Goal: Information Seeking & Learning: Learn about a topic

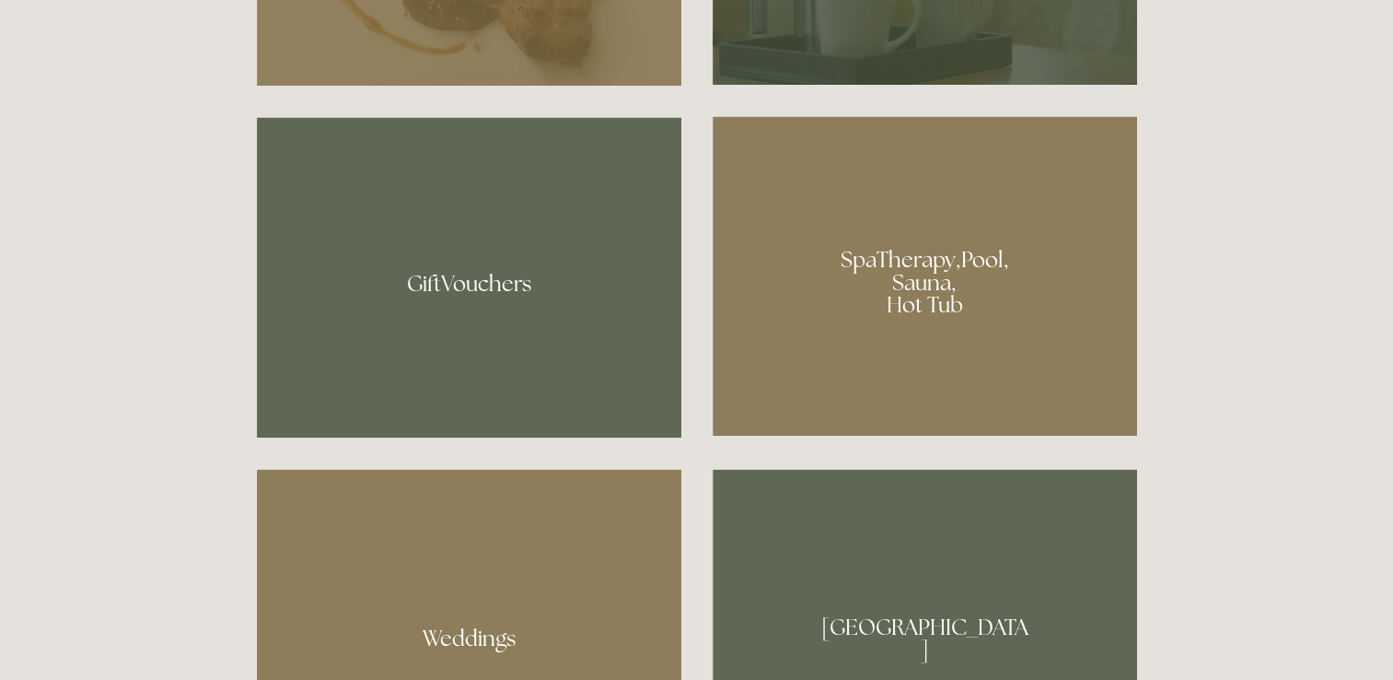
scroll to position [1083, 0]
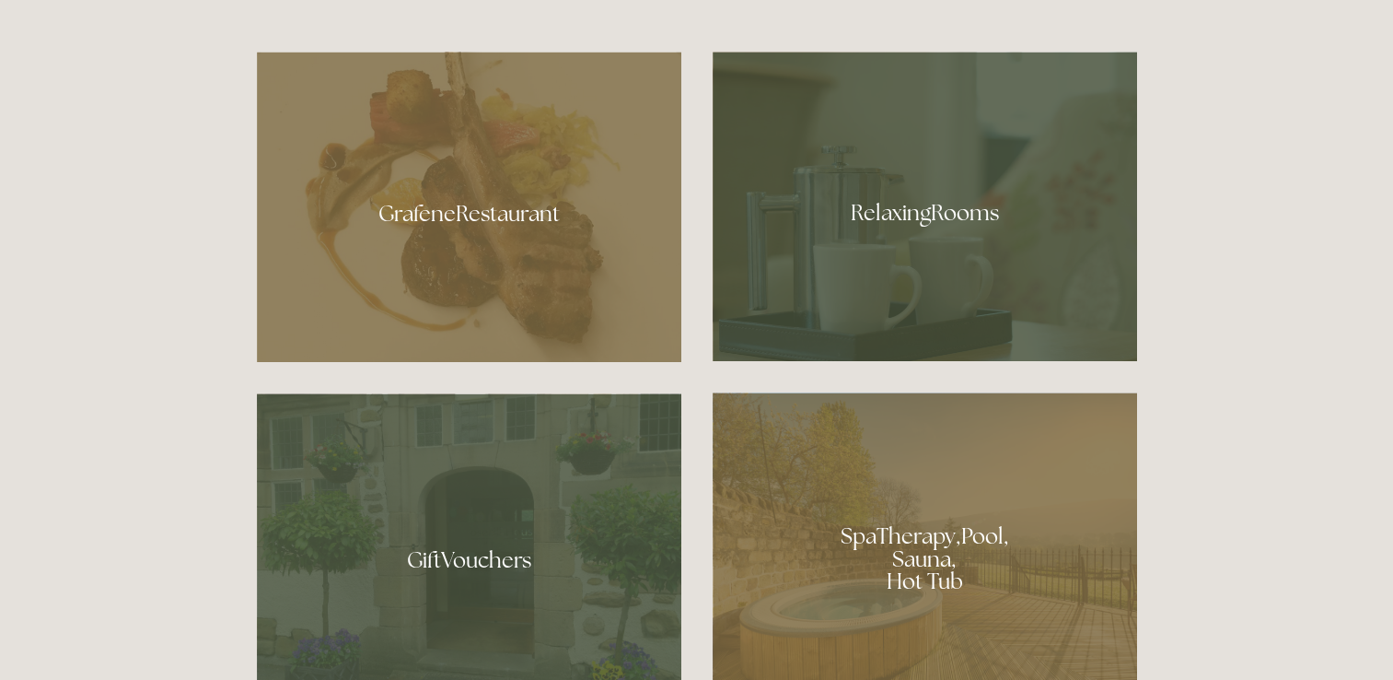
click at [485, 214] on div at bounding box center [469, 207] width 425 height 310
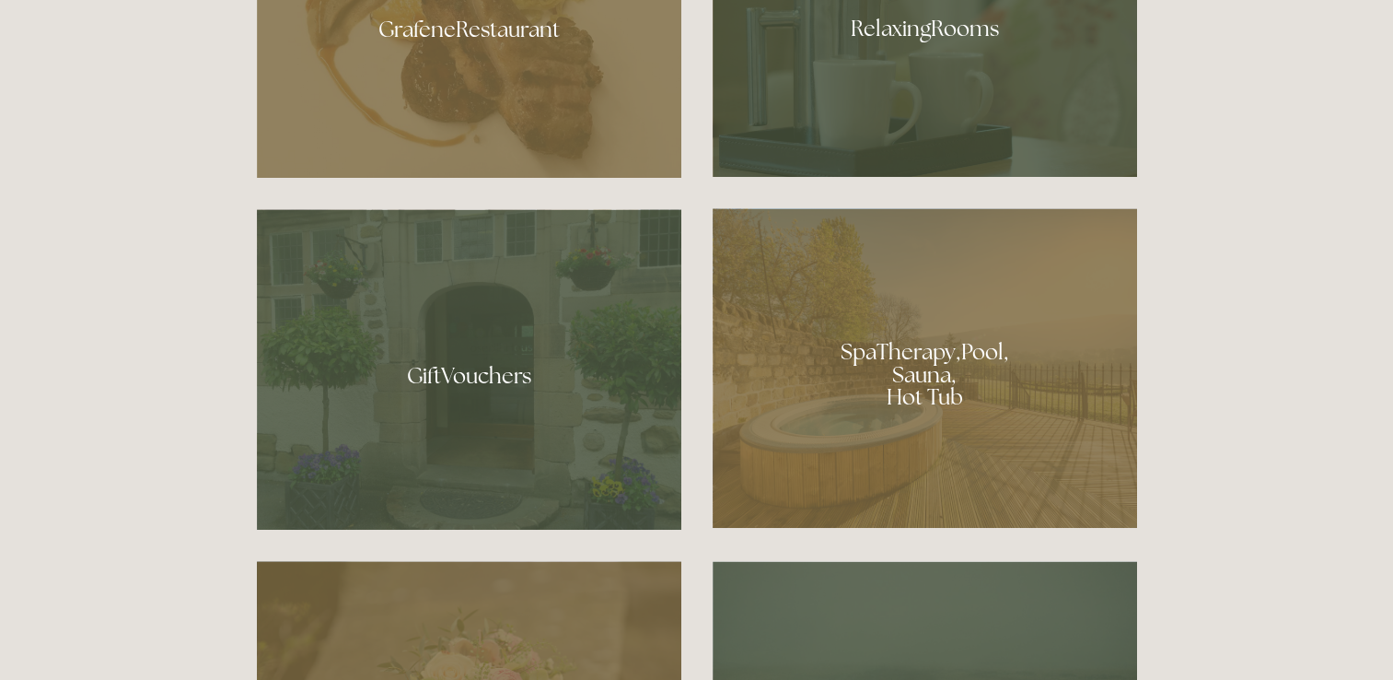
click at [909, 440] on div at bounding box center [925, 368] width 425 height 320
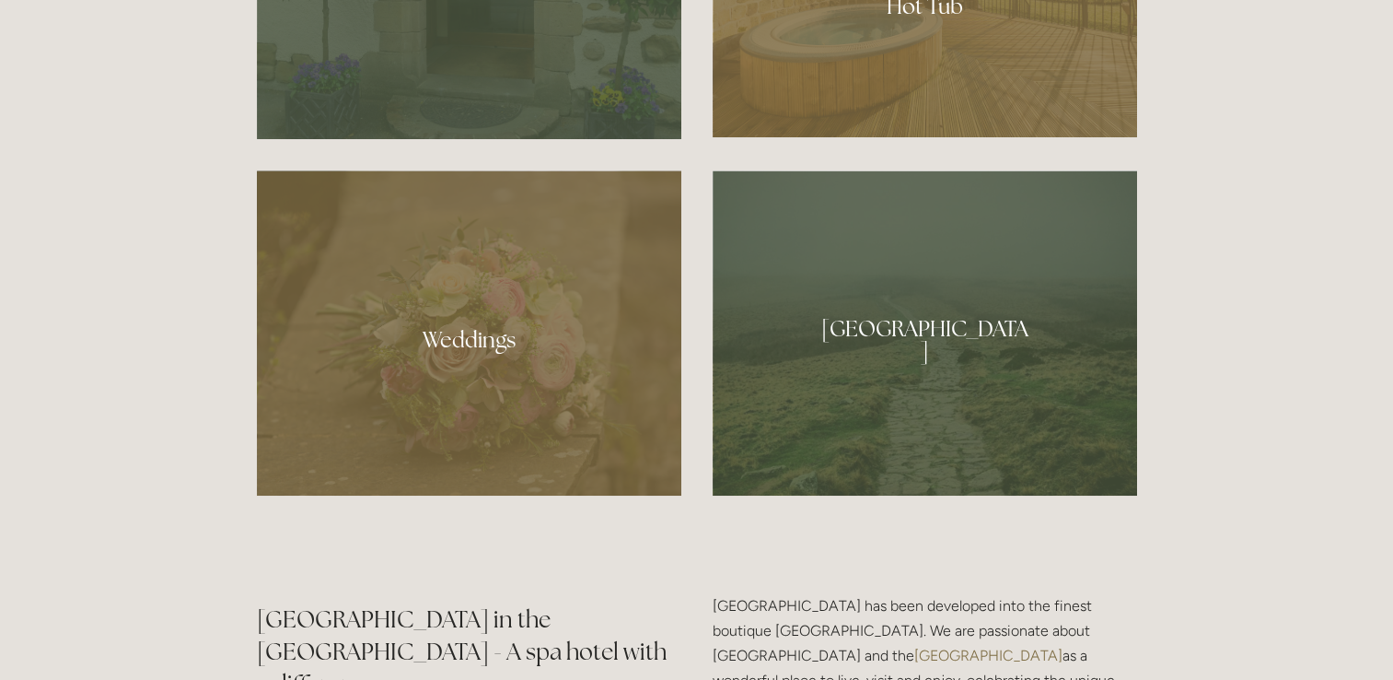
scroll to position [1565, 0]
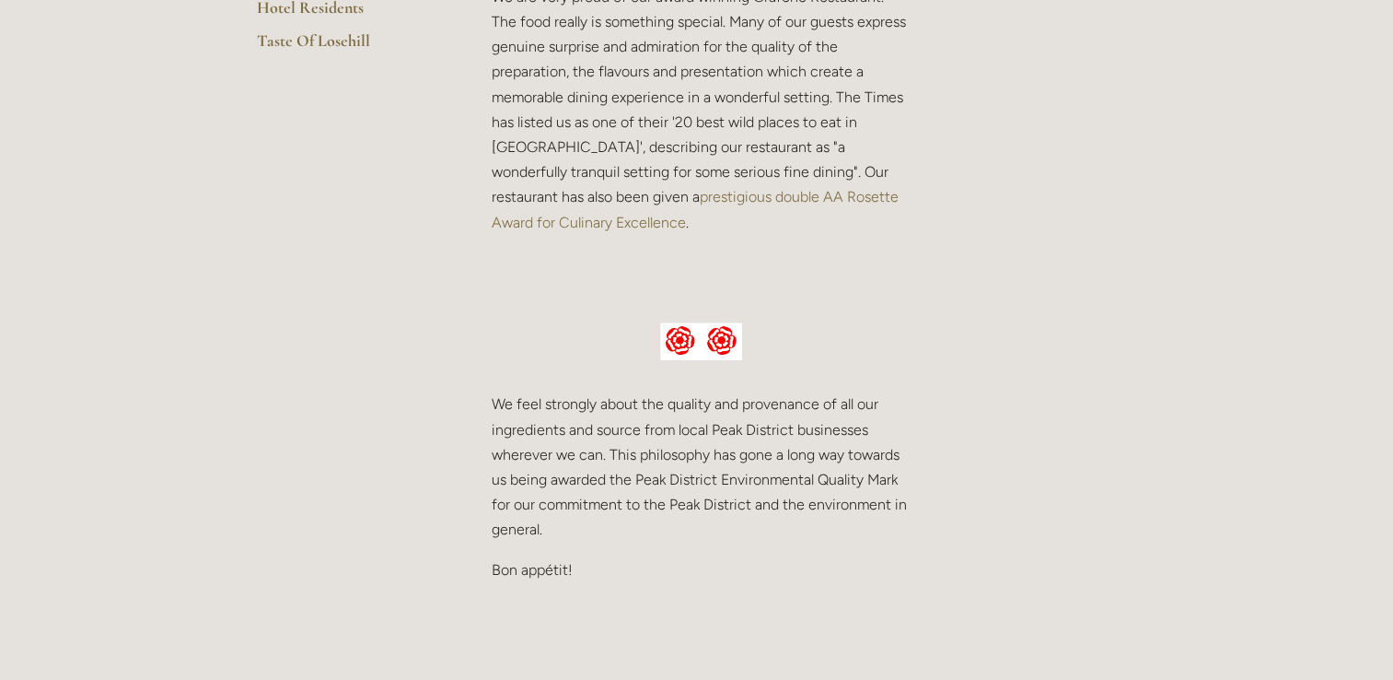
scroll to position [276, 0]
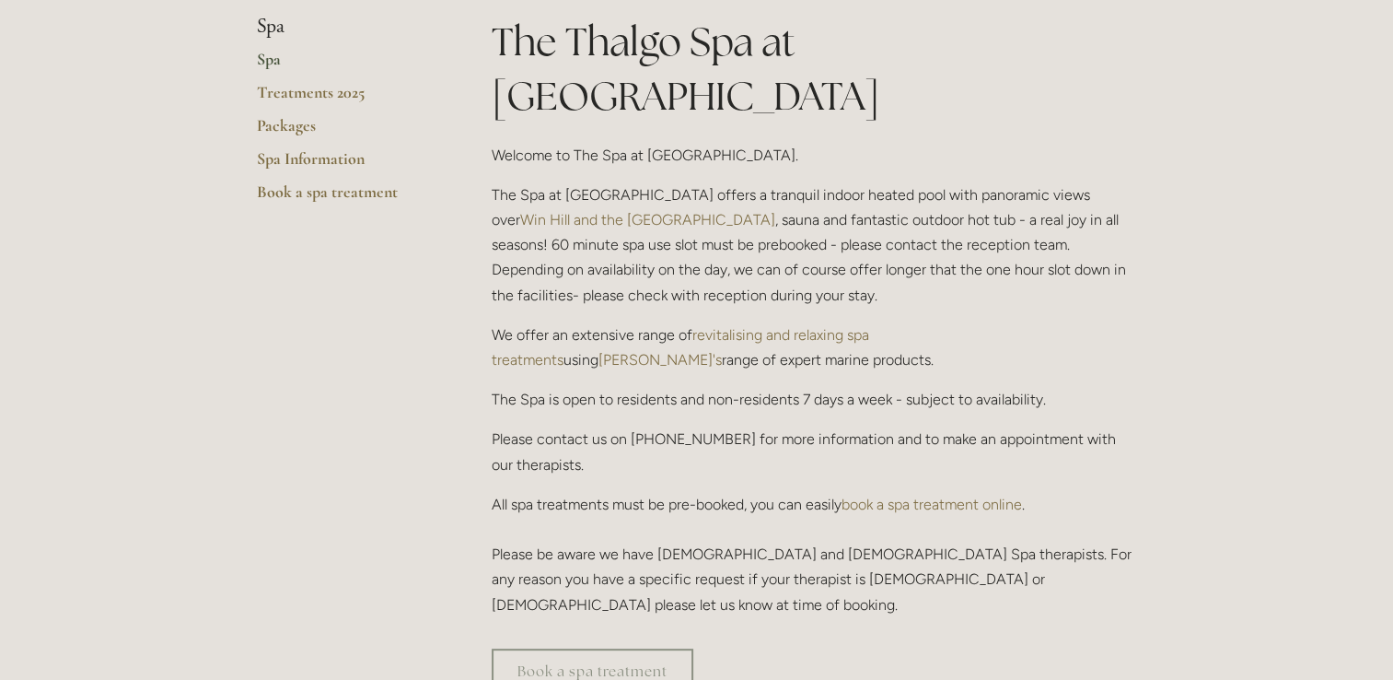
scroll to position [368, 0]
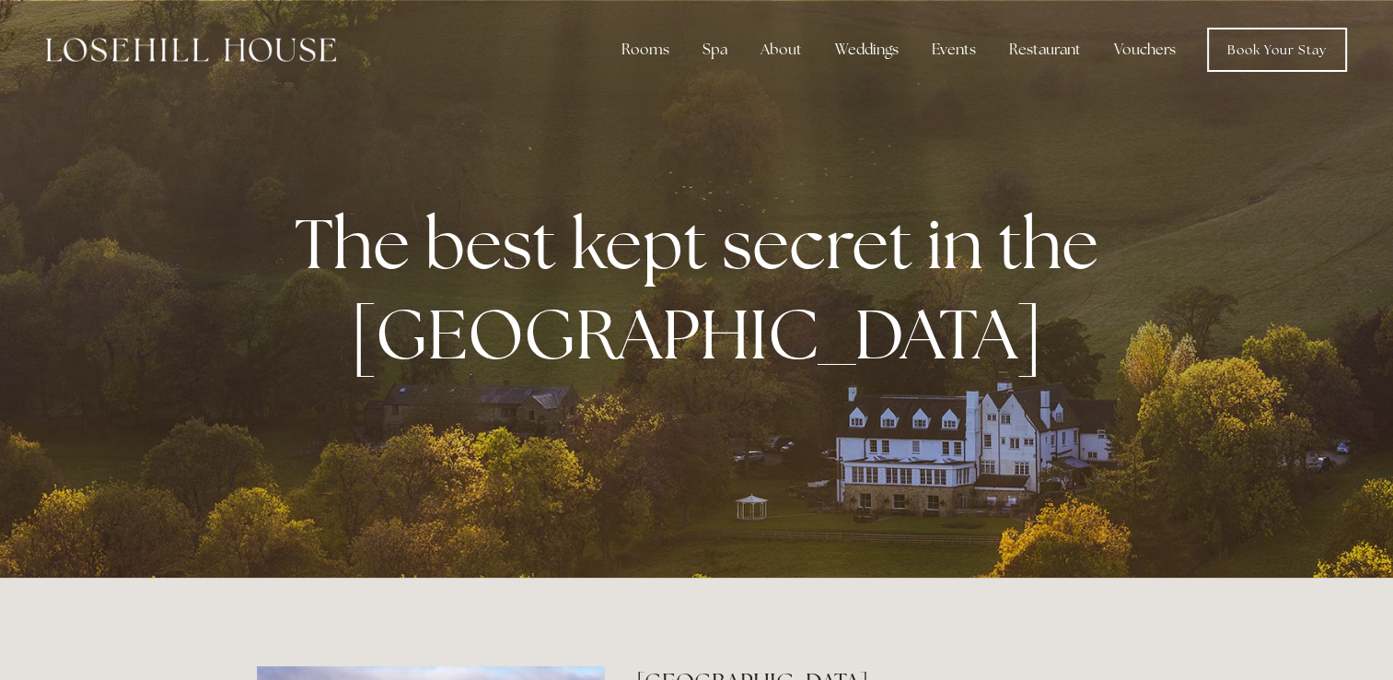
click at [301, 355] on p "The best kept secret in the Peak District" at bounding box center [696, 289] width 843 height 180
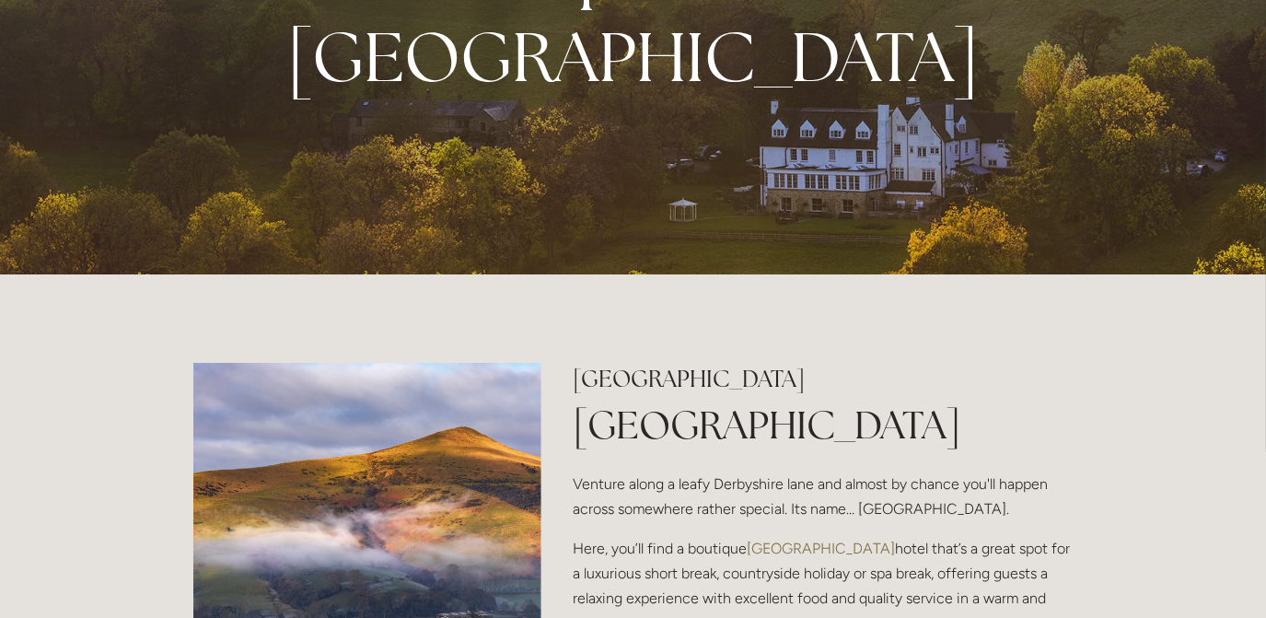
scroll to position [502, 0]
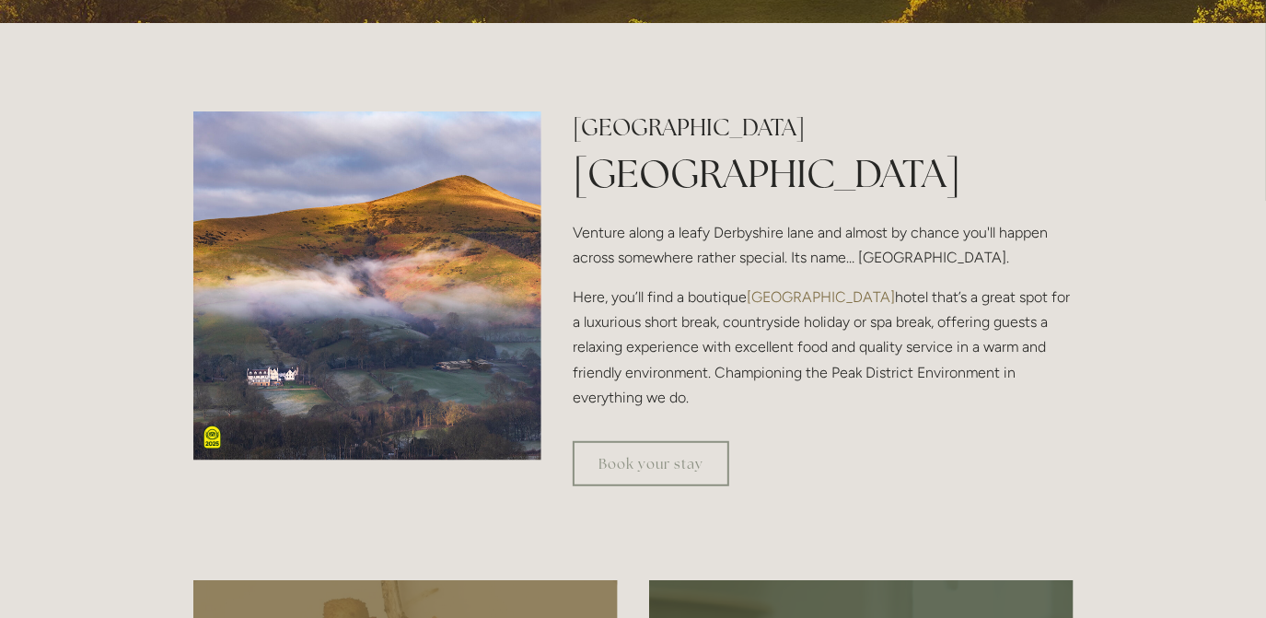
drag, startPoint x: 573, startPoint y: 134, endPoint x: 715, endPoint y: 387, distance: 290.7
click at [715, 387] on div "Losehill House Hotel & Spa Luxury Peak District Hotel Venture along a leafy Der…" at bounding box center [823, 260] width 500 height 298
click at [995, 372] on p "Here, you’ll find a boutique Peak District hotel that’s a great spot for a luxu…" at bounding box center [823, 347] width 500 height 125
drag, startPoint x: 564, startPoint y: 123, endPoint x: 750, endPoint y: 404, distance: 336.4
click at [750, 404] on div "Losehill House Hotel & Spa Luxury Peak District Hotel Venture along a leafy Der…" at bounding box center [822, 268] width 531 height 314
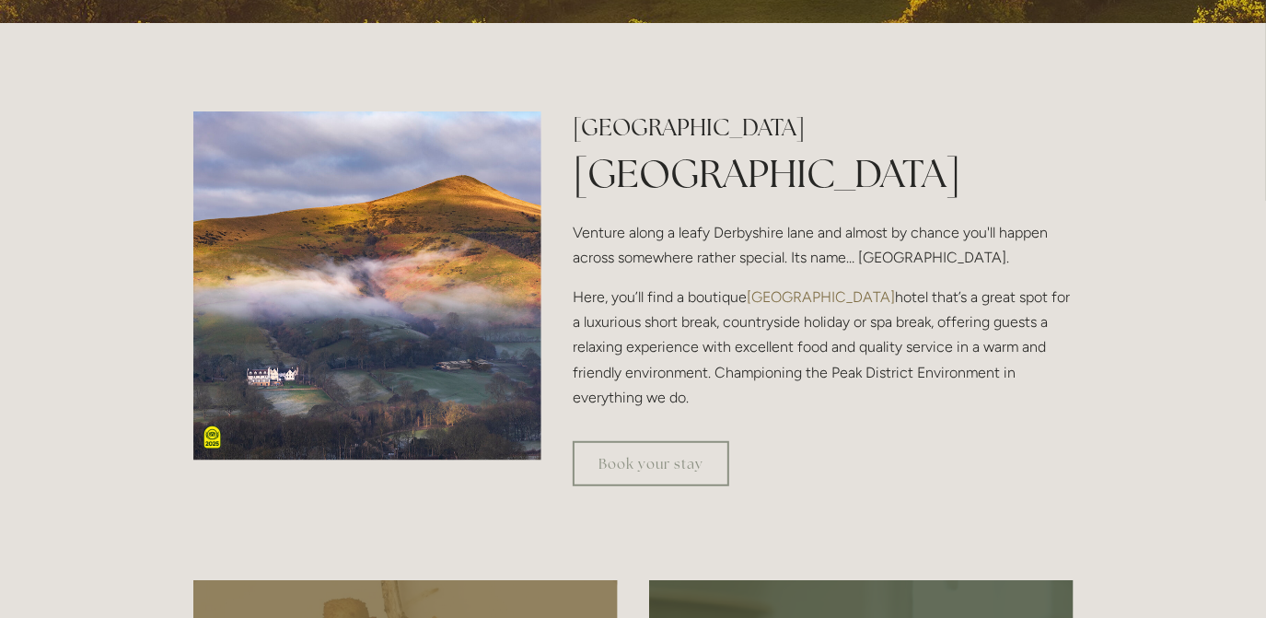
copy div "Losehill House Hotel & Spa Luxury Peak District Hotel Venture along a leafy Der…"
click at [494, 458] on img at bounding box center [367, 285] width 349 height 349
click at [365, 475] on div "Losehill House Hotel & Spa Luxury Peak District Hotel Venture along a leafy Der…" at bounding box center [634, 306] width 912 height 390
click at [362, 300] on img at bounding box center [367, 285] width 349 height 349
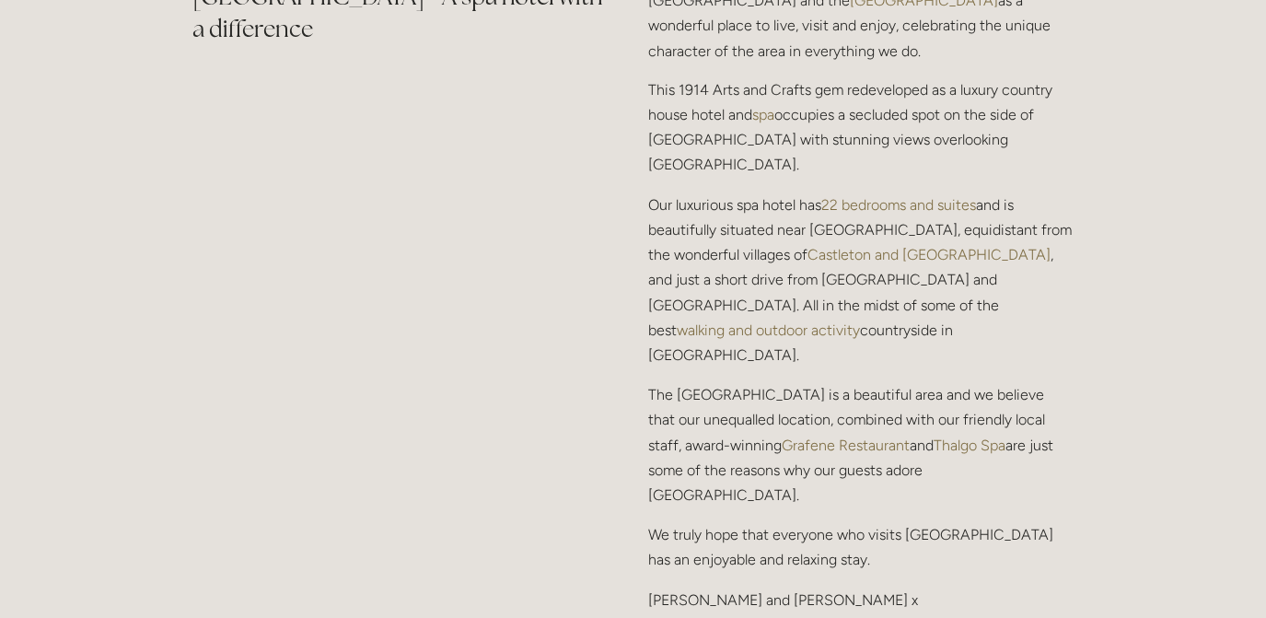
scroll to position [1925, 0]
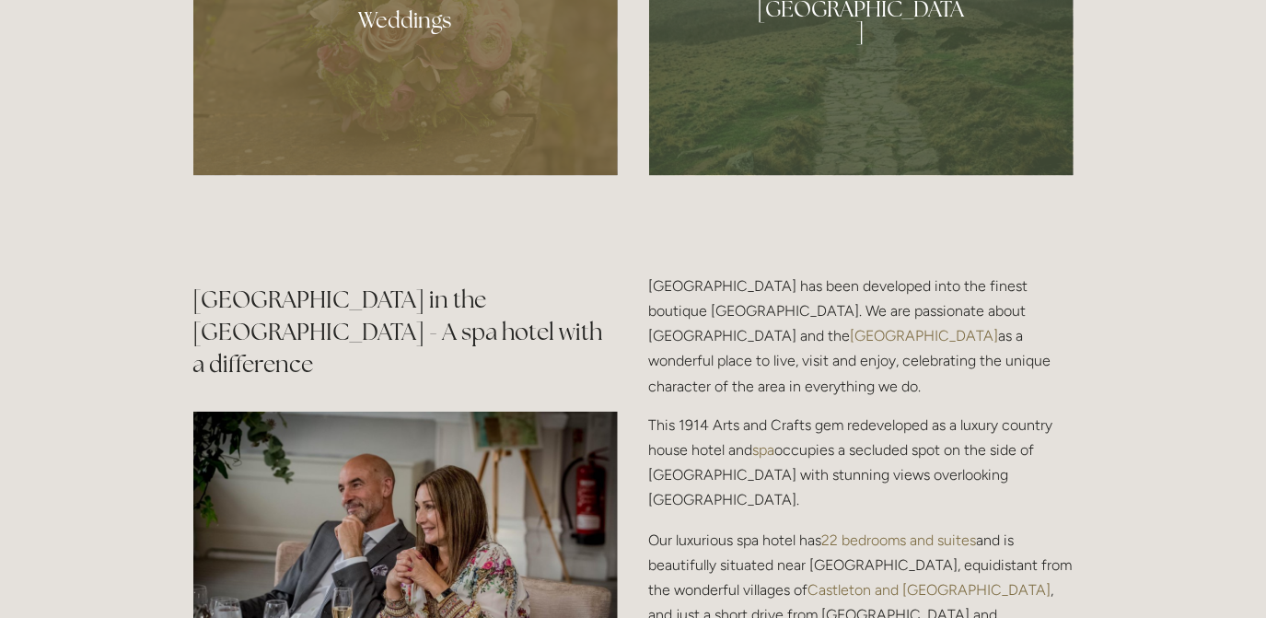
click at [385, 466] on img at bounding box center [405, 553] width 425 height 283
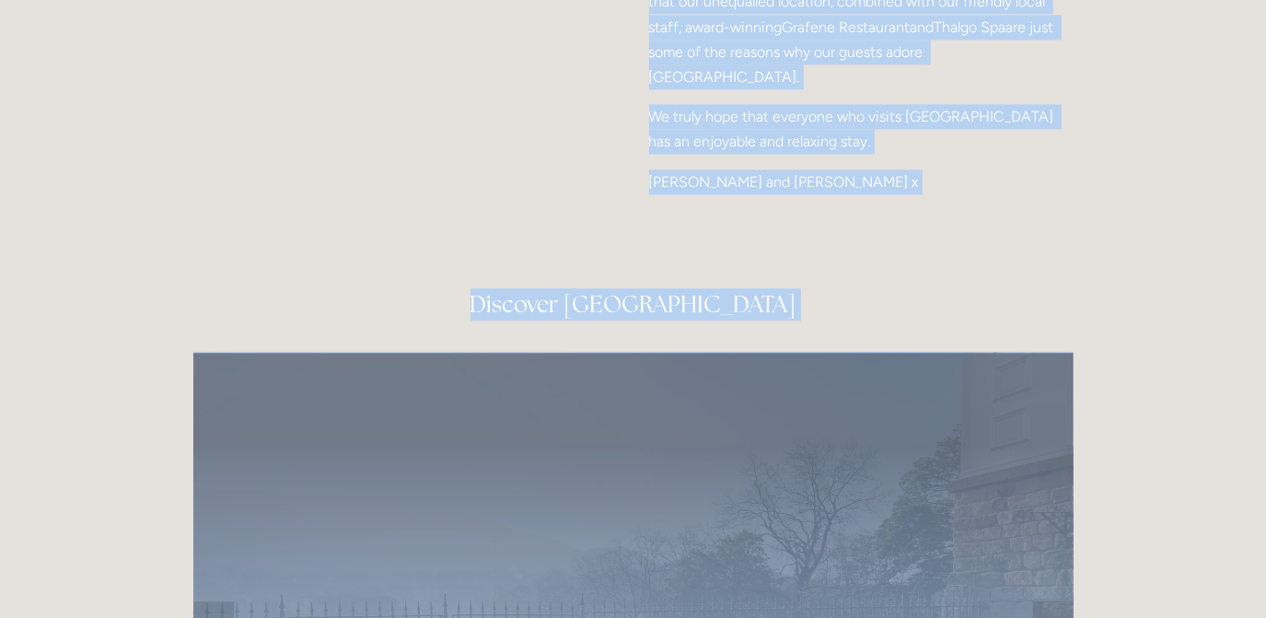
scroll to position [2511, 0]
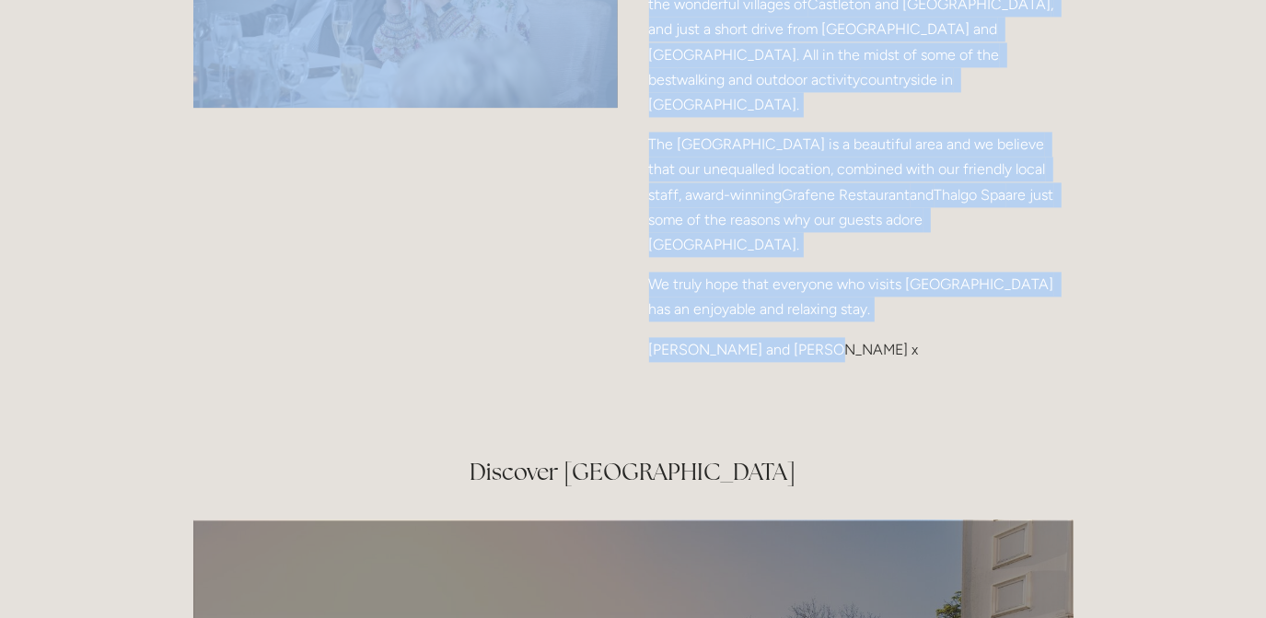
drag, startPoint x: 628, startPoint y: 197, endPoint x: 827, endPoint y: 258, distance: 208.0
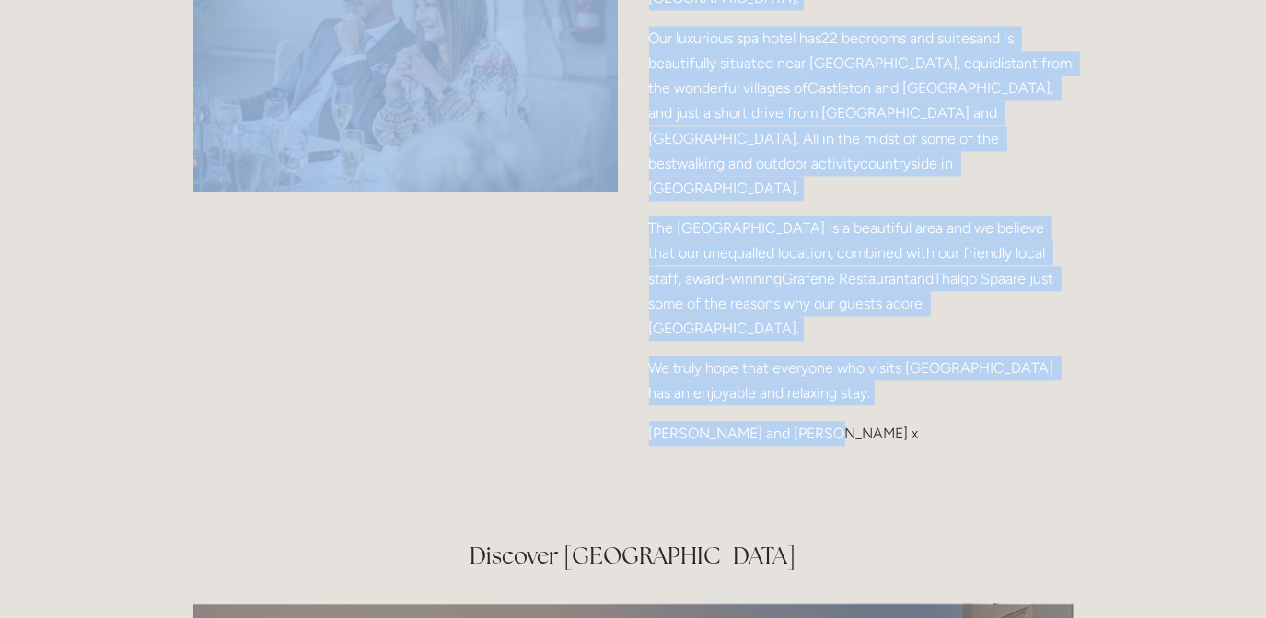
scroll to position [2260, 0]
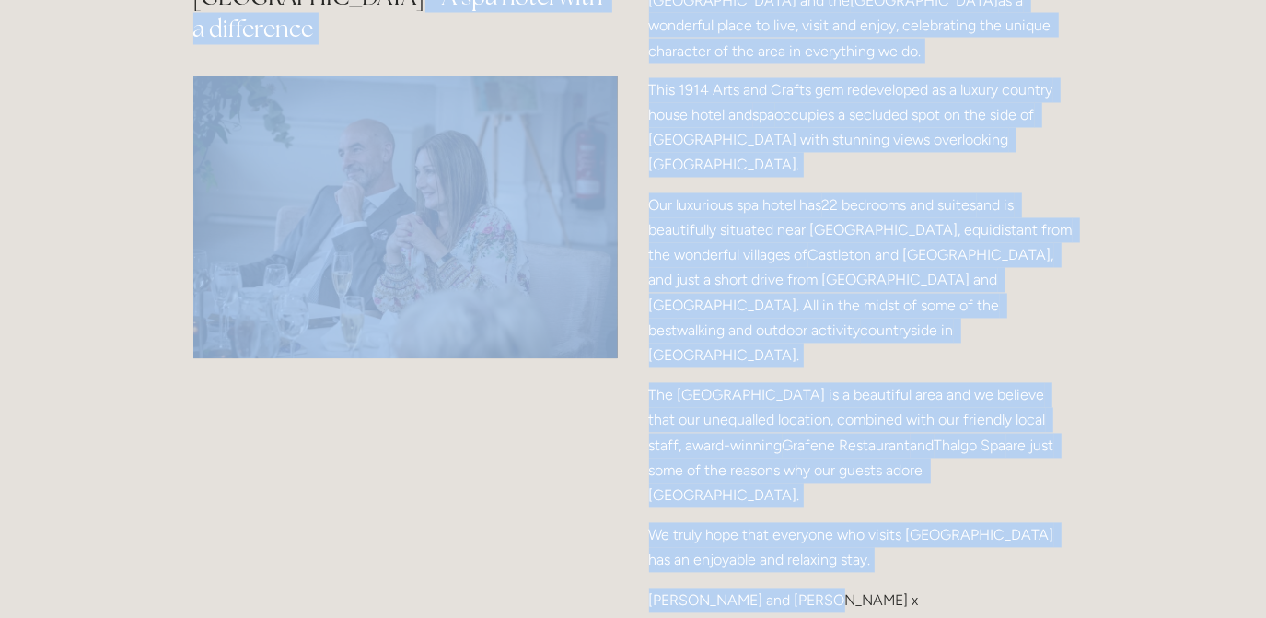
copy div "spa hotel with a difference Losehill House Hotel & Spa has been developed into …"
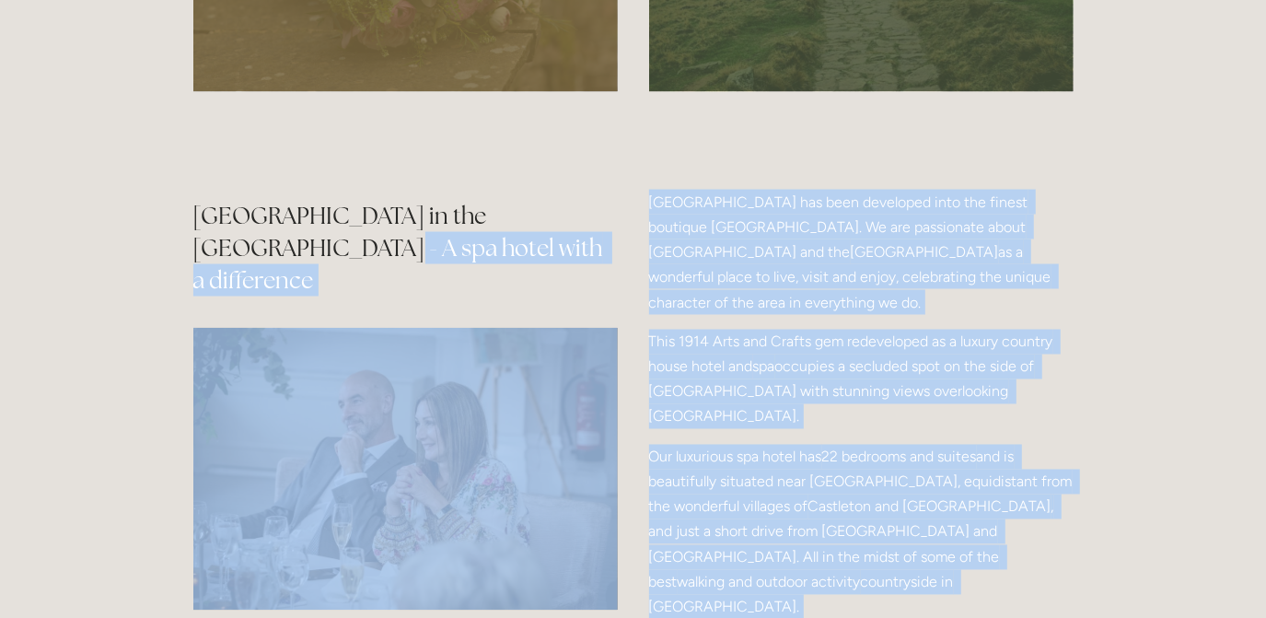
click at [686, 275] on p "Losehill House Hotel & Spa has been developed into the finest boutique Peak Dis…" at bounding box center [861, 252] width 425 height 125
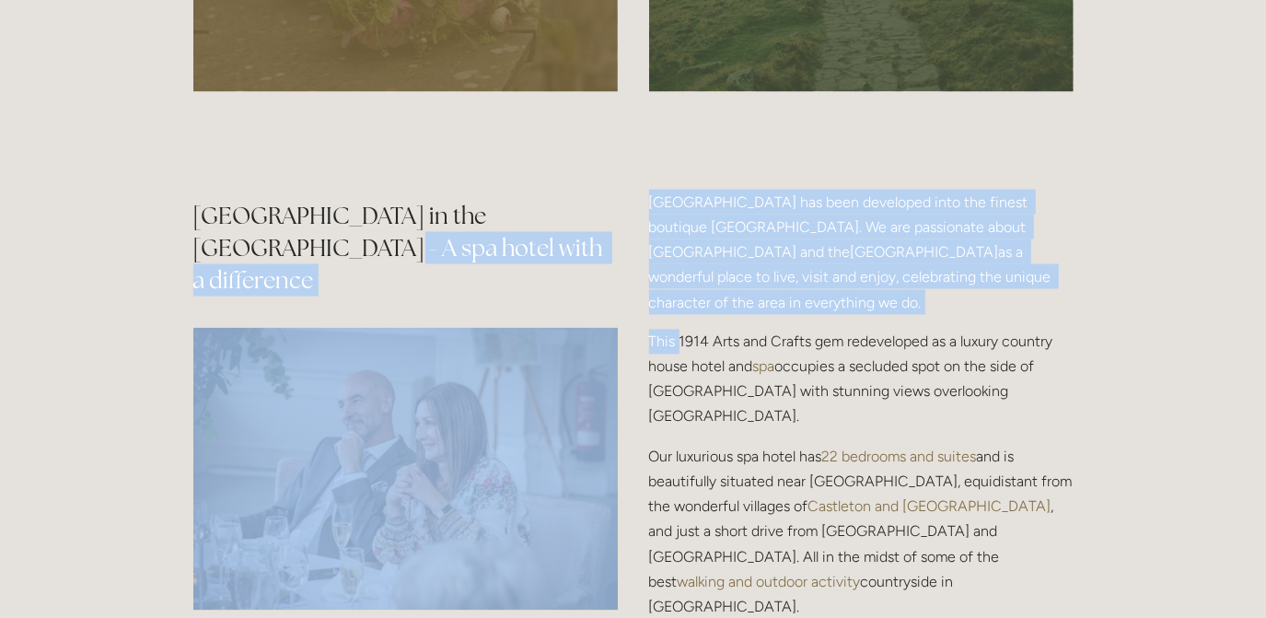
drag, startPoint x: 632, startPoint y: 200, endPoint x: 674, endPoint y: 315, distance: 122.7
click at [674, 315] on div "Luxury Spa Hotel in the Peak District - A spa hotel with a difference Losehill …" at bounding box center [634, 494] width 912 height 773
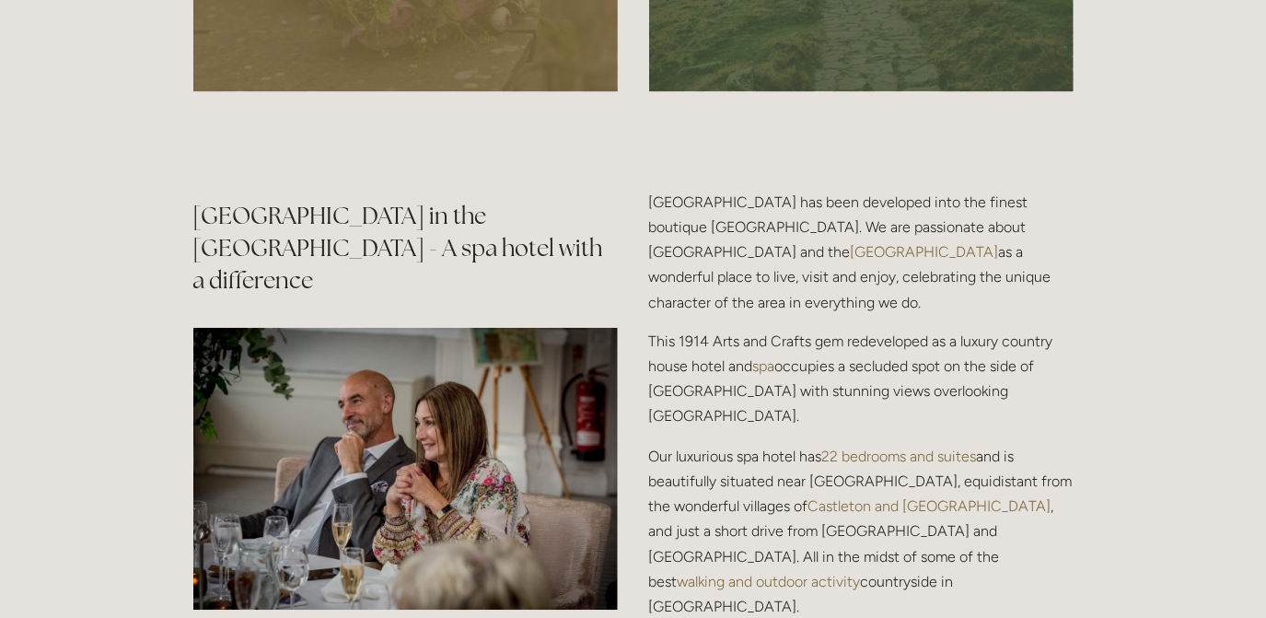
click at [907, 494] on p "Our luxurious spa hotel has 22 bedrooms and suites and is beautifully situated …" at bounding box center [861, 532] width 425 height 175
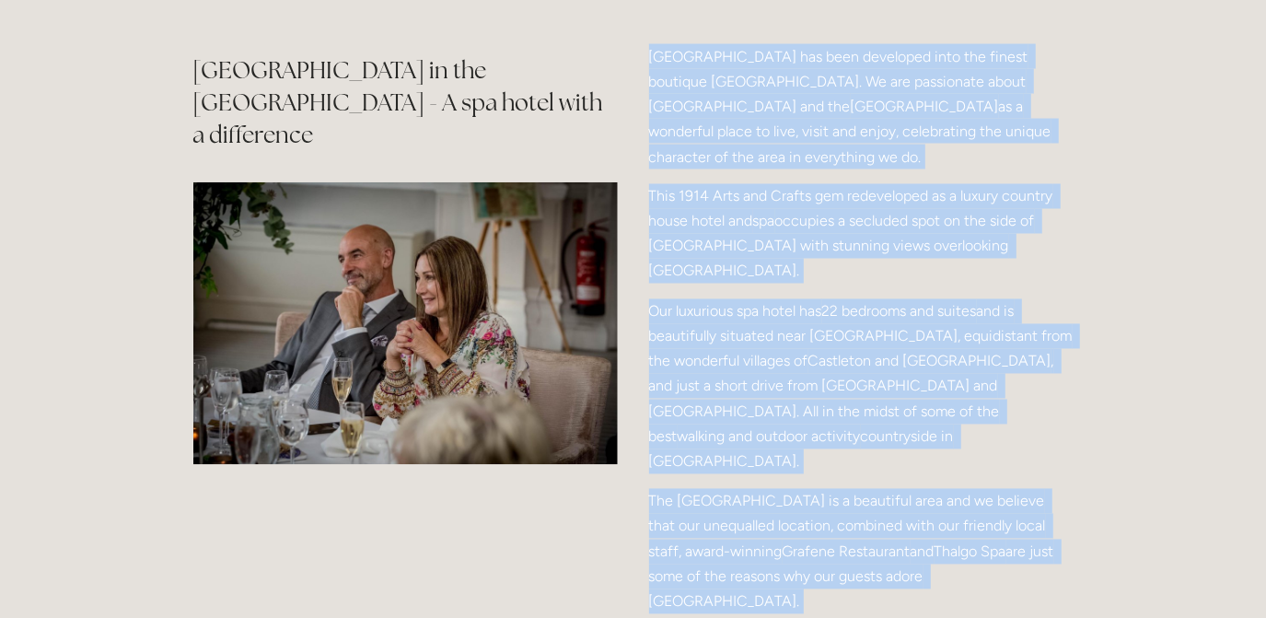
scroll to position [2222, 0]
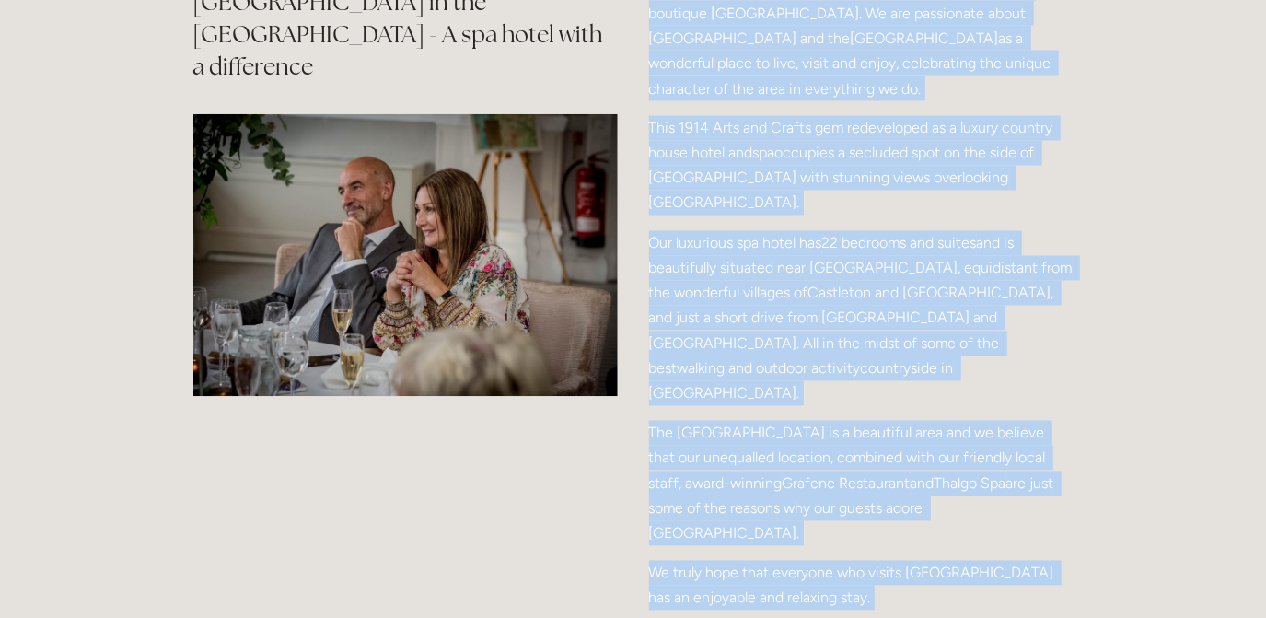
drag, startPoint x: 645, startPoint y: 204, endPoint x: 740, endPoint y: 590, distance: 398.4
click at [740, 590] on div "Losehill House Hotel & Spa Luxury Peak District Hotel Venture along a leafy Der…" at bounding box center [634, 605] width 912 height 4428
copy div "Losehill House Hotel & Spa has been developed into the finest boutique Peak Dis…"
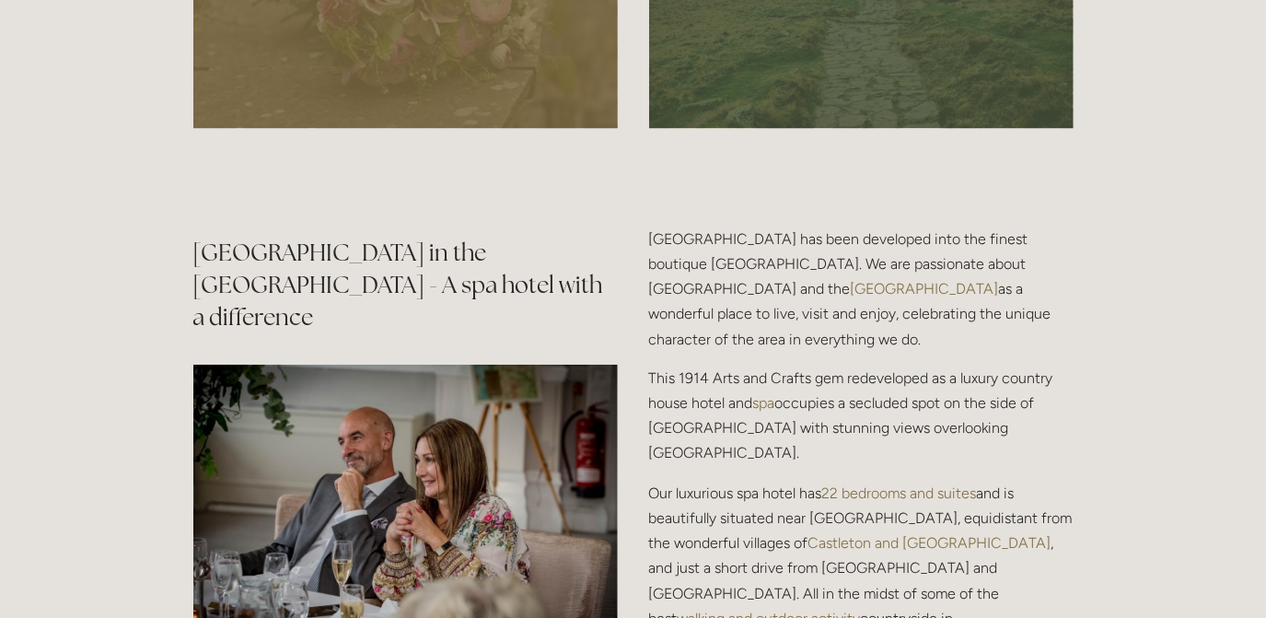
click at [179, 430] on div at bounding box center [406, 506] width 456 height 314
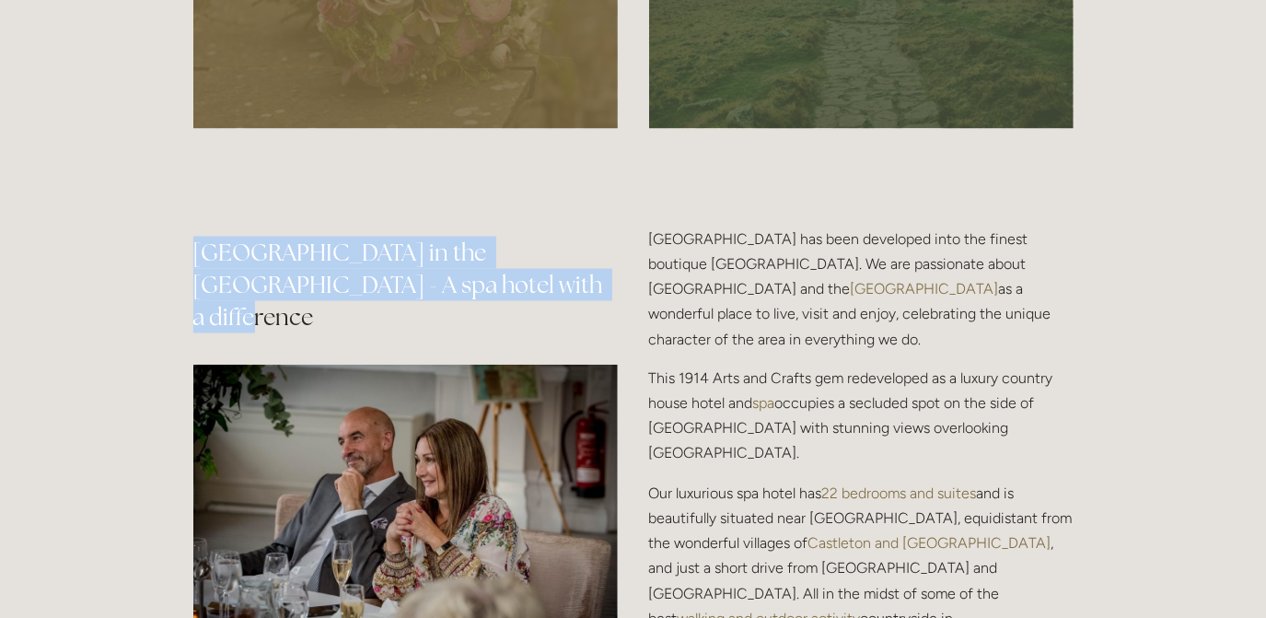
drag, startPoint x: 196, startPoint y: 246, endPoint x: 466, endPoint y: 288, distance: 273.1
click at [466, 288] on h2 "Luxury Spa Hotel in the Peak District - A spa hotel with a difference" at bounding box center [405, 285] width 425 height 97
copy h2 "Luxury Spa Hotel in the Peak District - A spa hotel with a difference"
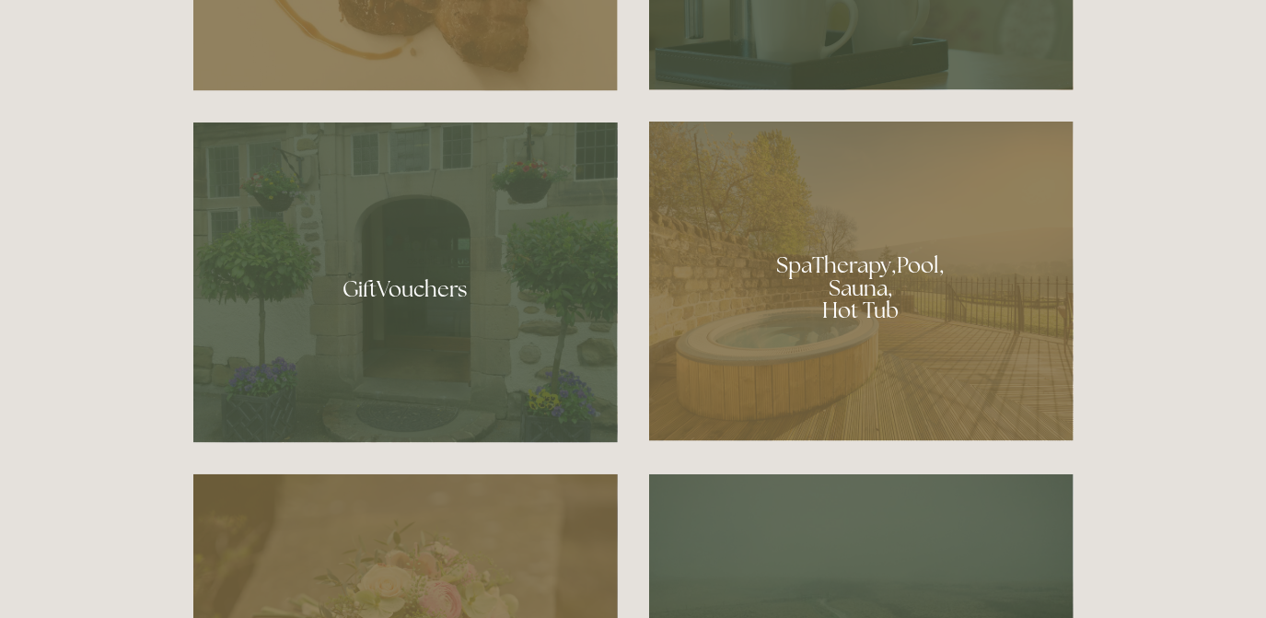
scroll to position [967, 0]
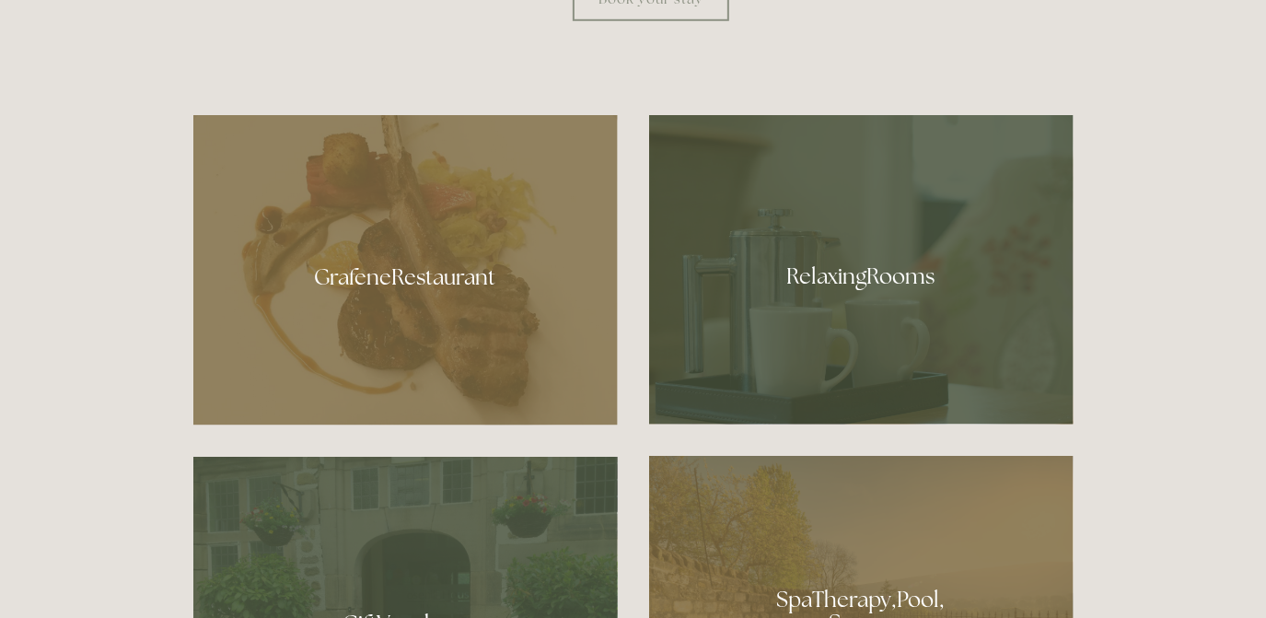
click at [400, 307] on div at bounding box center [405, 270] width 425 height 310
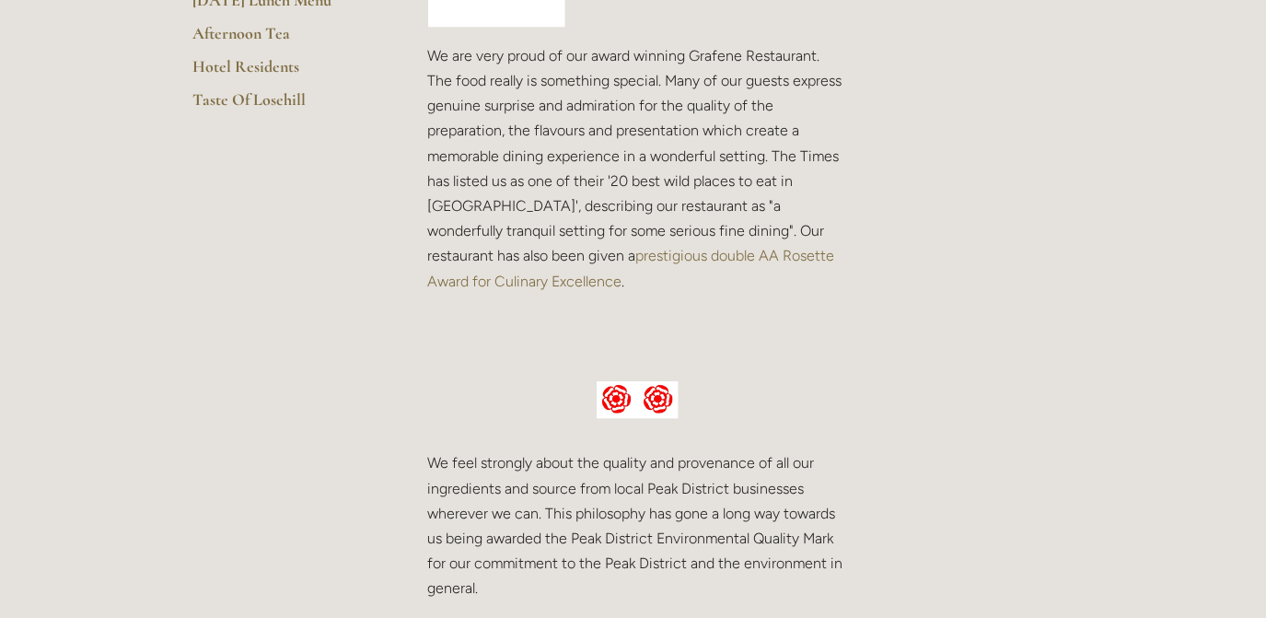
scroll to position [250, 0]
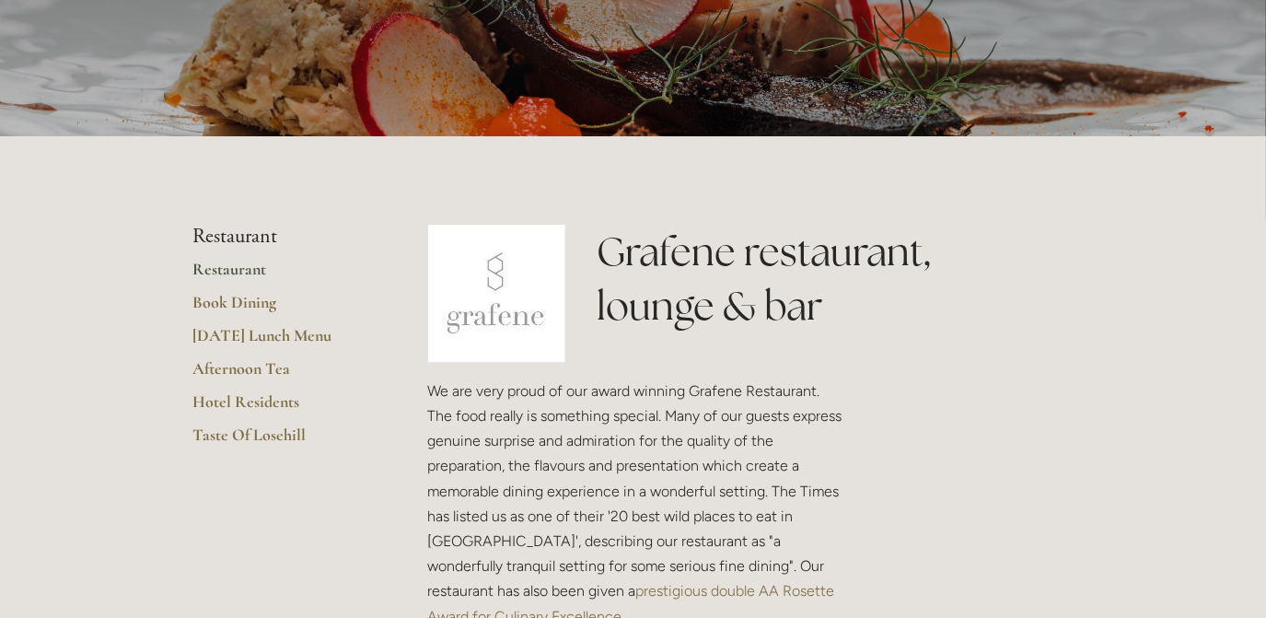
click at [489, 286] on img at bounding box center [497, 294] width 138 height 138
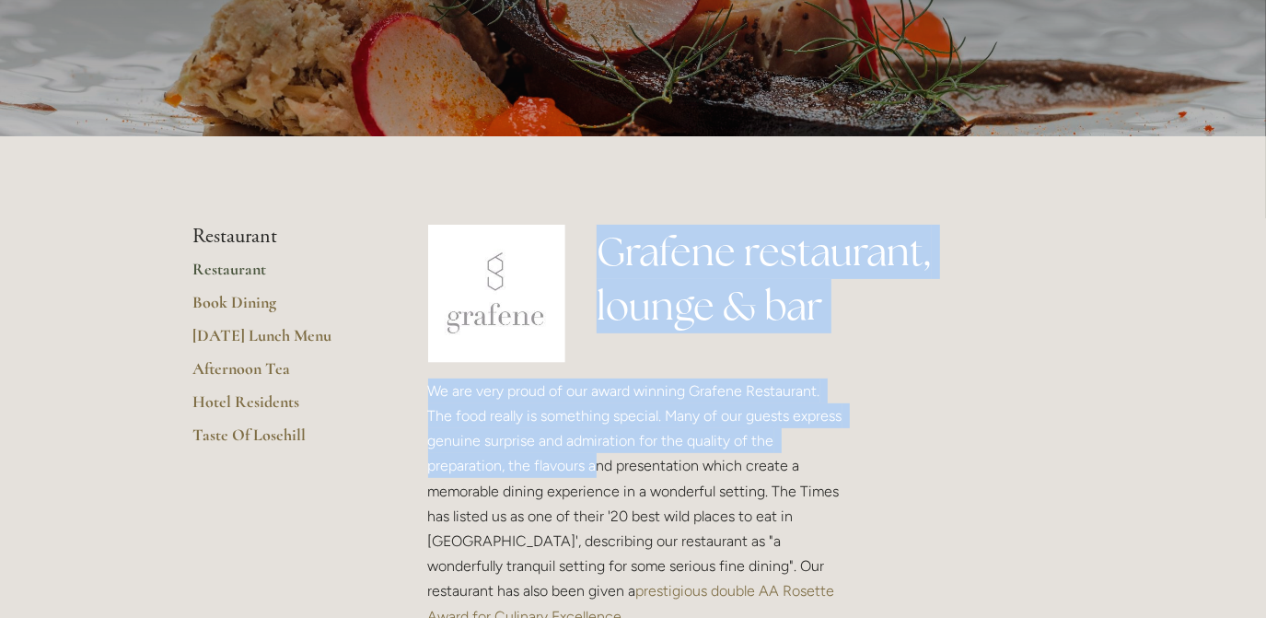
scroll to position [418, 0]
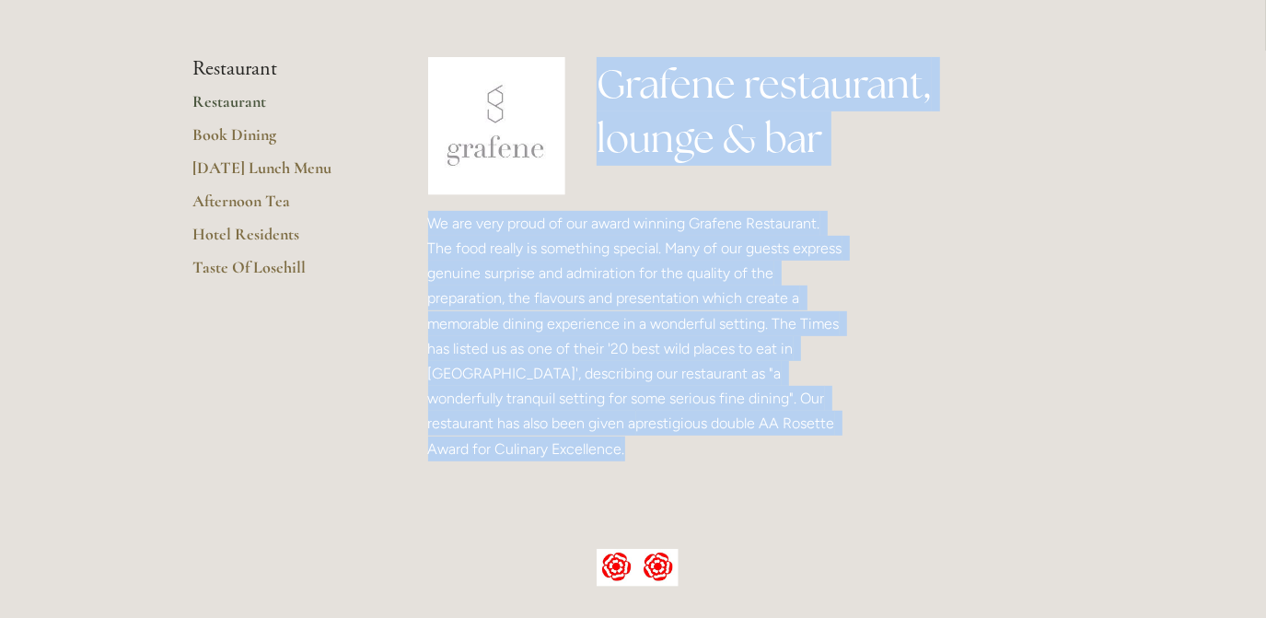
drag, startPoint x: 601, startPoint y: 260, endPoint x: 599, endPoint y: 453, distance: 193.4
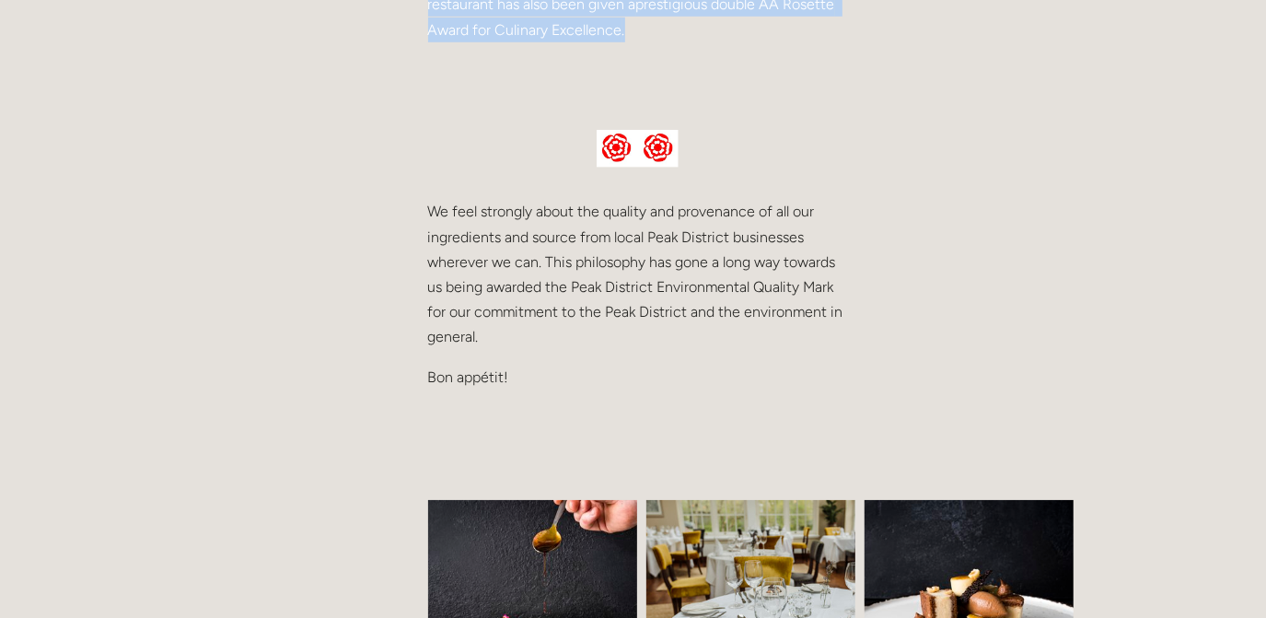
scroll to position [669, 0]
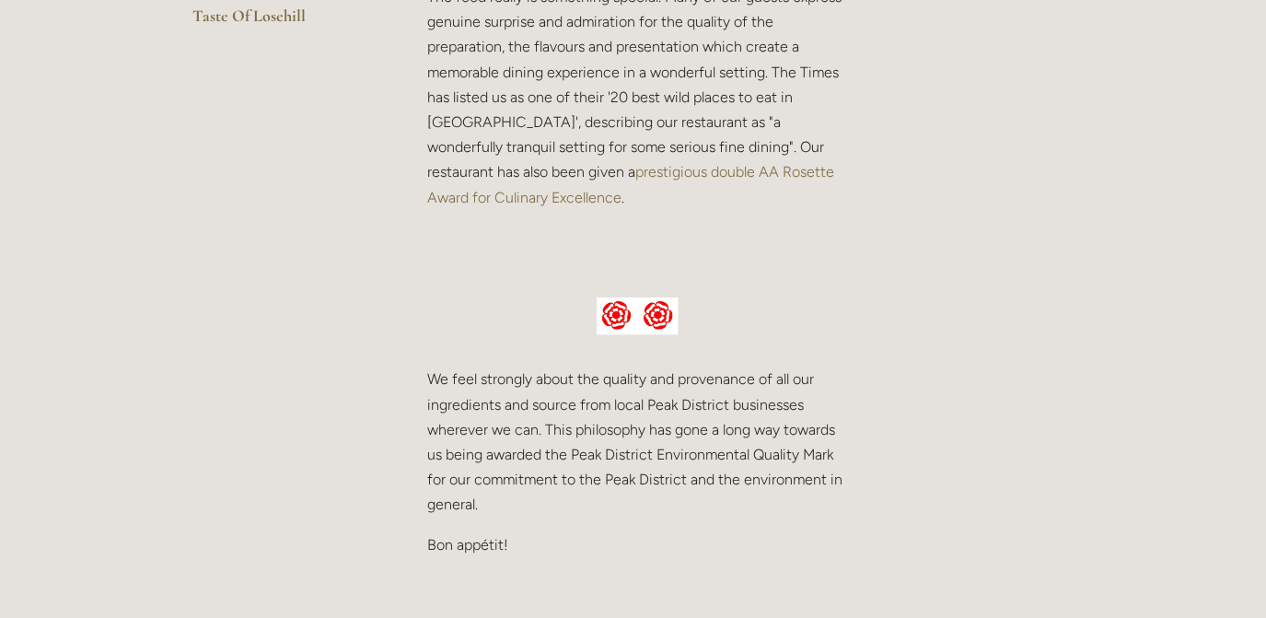
click at [505, 372] on p "We feel strongly about the quality and provenance of all our ingredients and so…" at bounding box center [638, 441] width 420 height 150
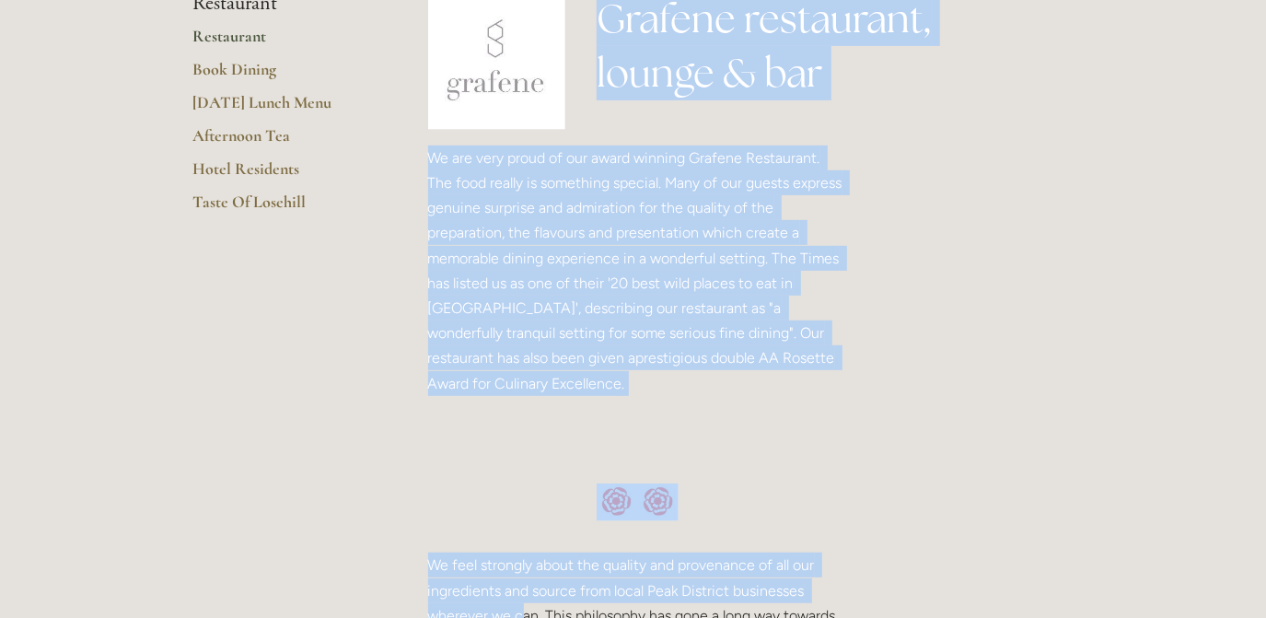
scroll to position [516, 0]
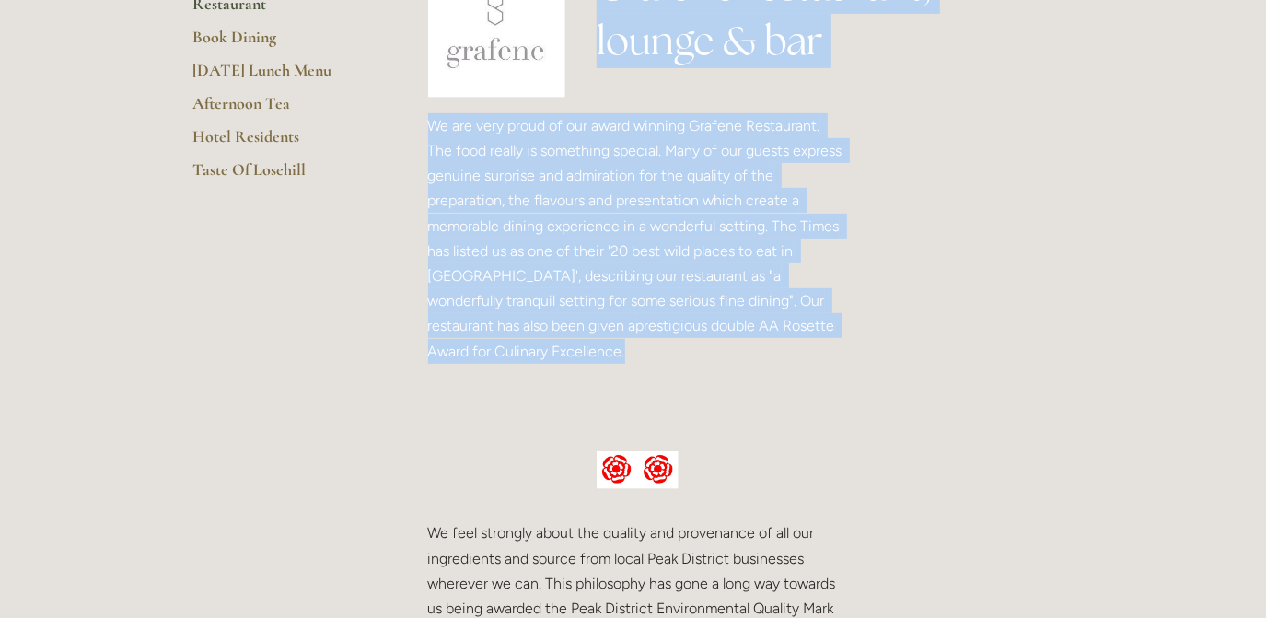
drag, startPoint x: 601, startPoint y: 92, endPoint x: 540, endPoint y: 345, distance: 260.6
drag, startPoint x: 540, startPoint y: 345, endPoint x: 643, endPoint y: 350, distance: 103.2
click at [643, 350] on p "We are very proud of our award winning Grafene Restaurant. The food really is s…" at bounding box center [638, 238] width 420 height 250
click at [599, 338] on p "We are very proud of our award winning Grafene Restaurant. The food really is s…" at bounding box center [638, 238] width 420 height 250
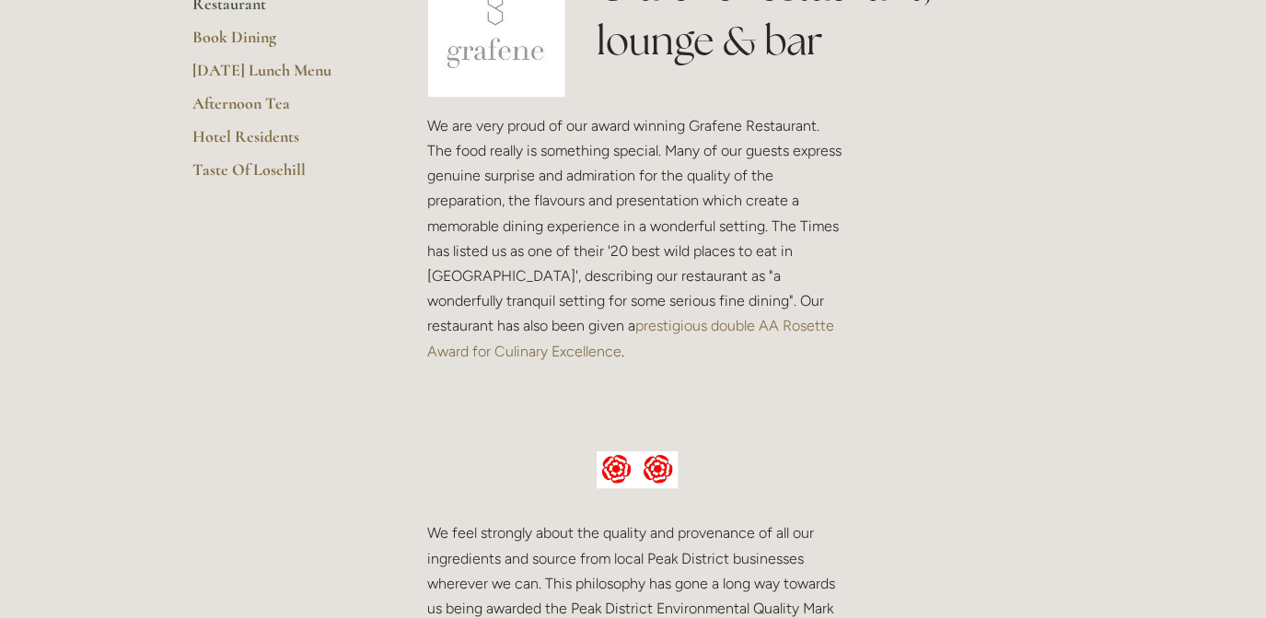
click at [499, 350] on p "We are very proud of our award winning Grafene Restaurant. The food really is s…" at bounding box center [638, 238] width 420 height 250
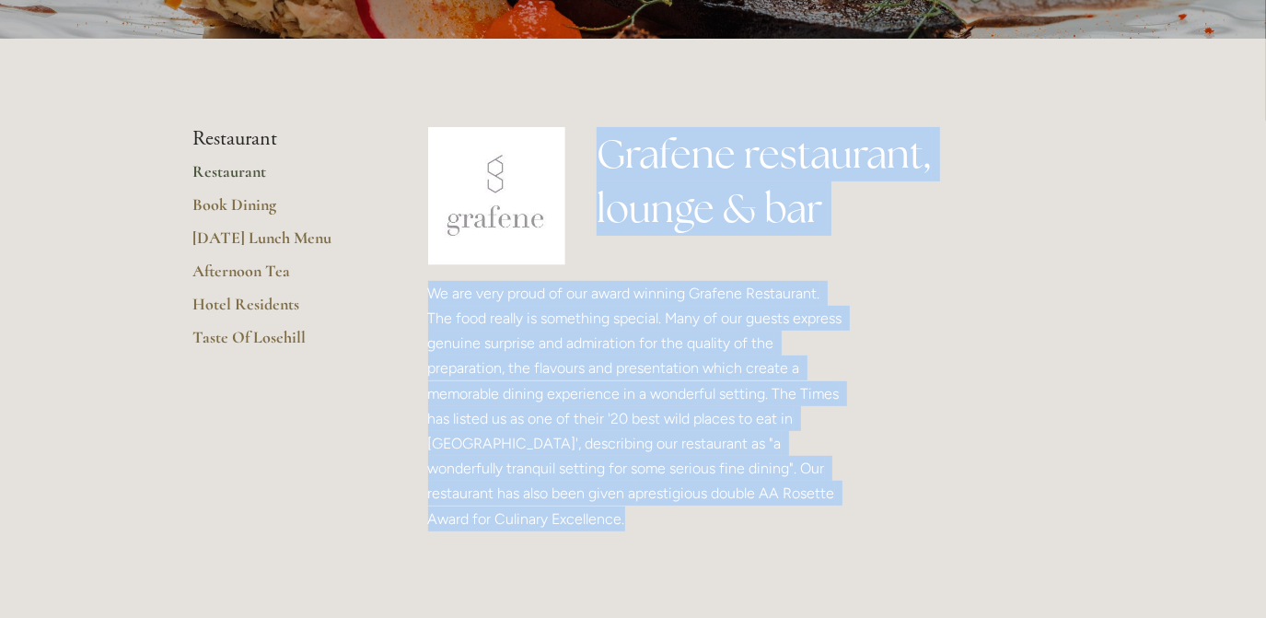
drag, startPoint x: 516, startPoint y: 522, endPoint x: 602, endPoint y: 151, distance: 381.1
copy div "Grafene restaurant, lounge & bar We are very proud of our award winning Grafene…"
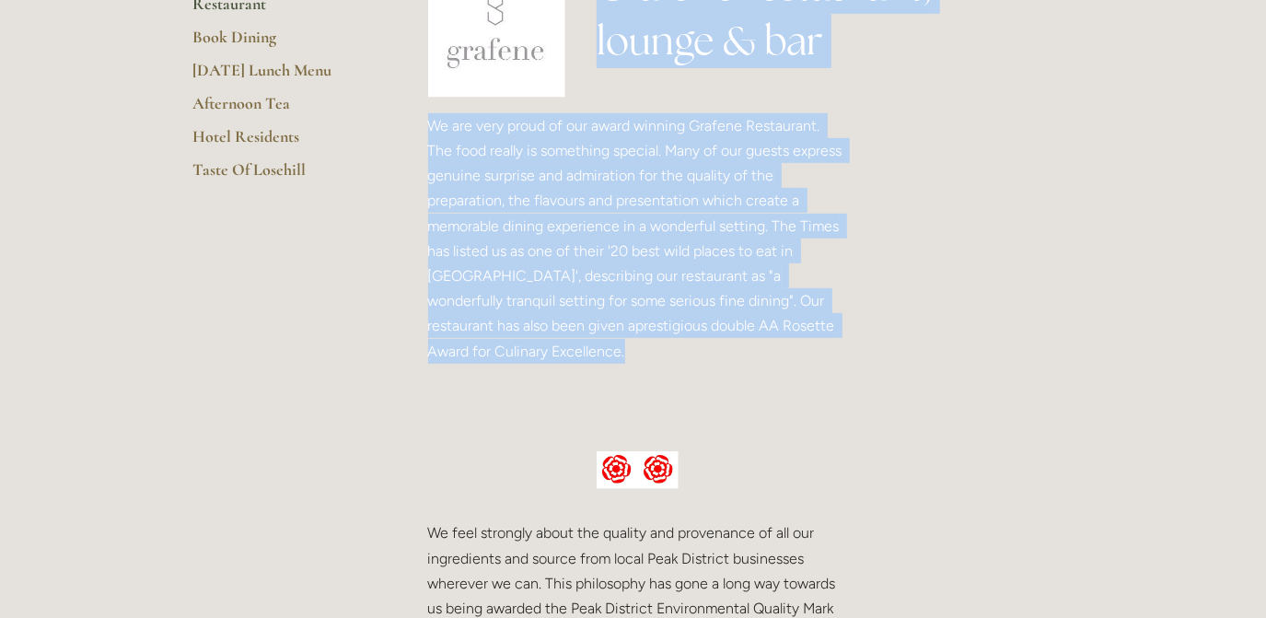
scroll to position [767, 0]
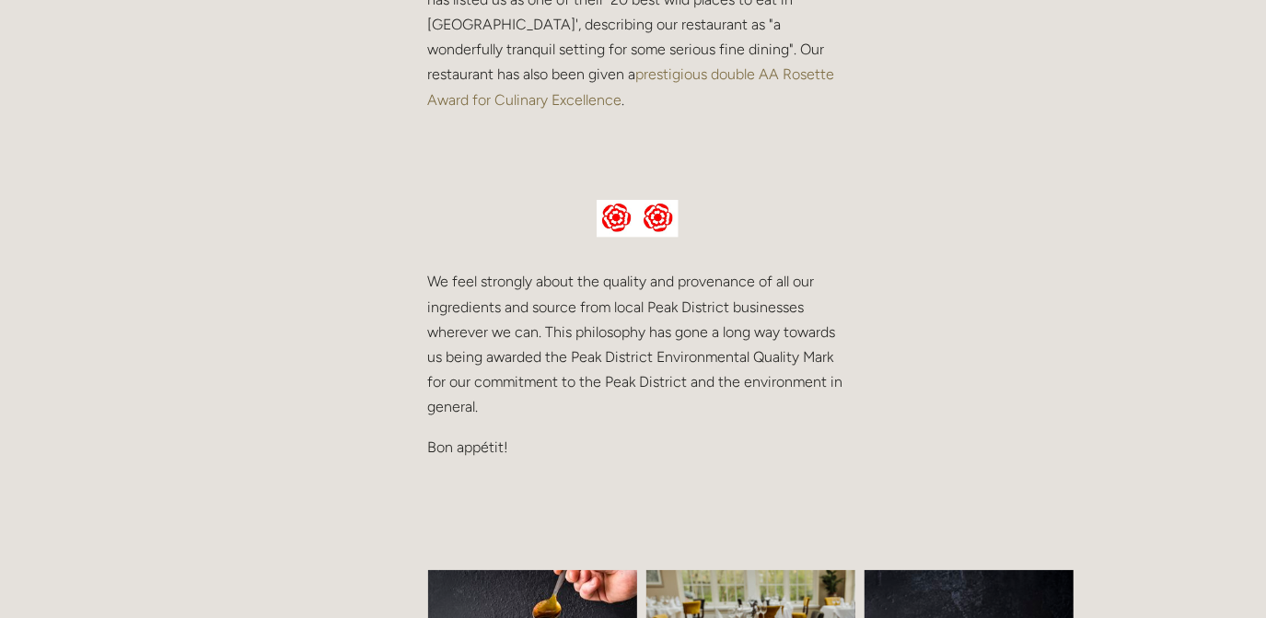
click at [454, 425] on div "We feel strongly about the quality and provenance of all our ingredients and so…" at bounding box center [638, 404] width 420 height 270
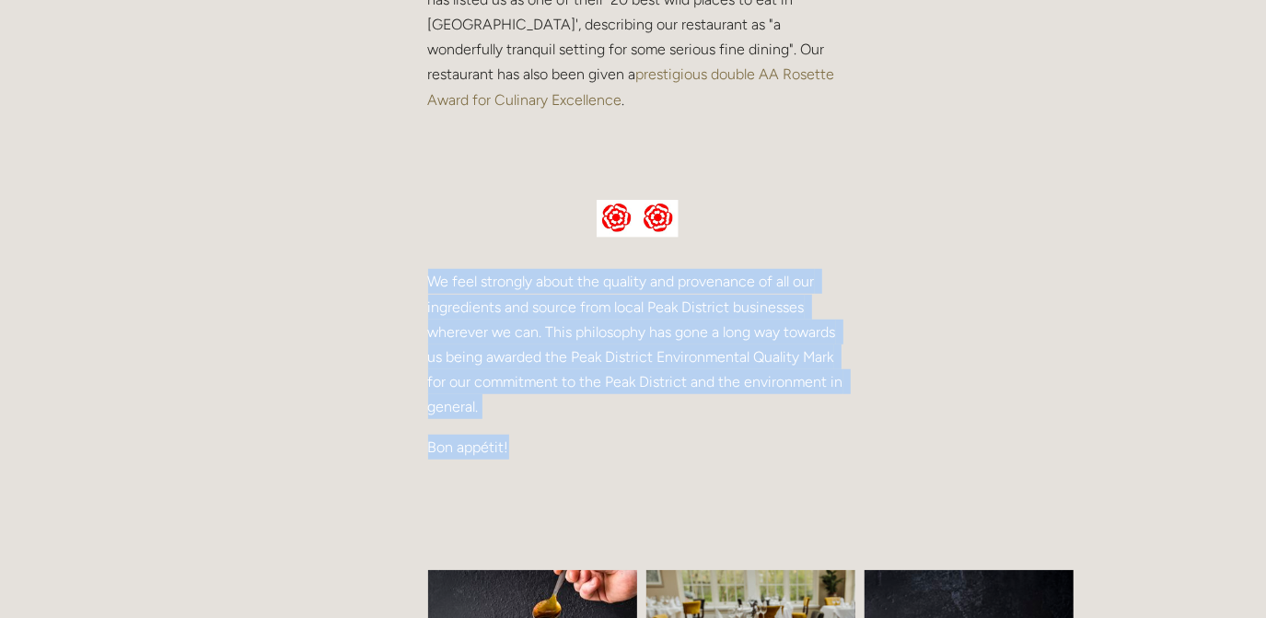
drag, startPoint x: 425, startPoint y: 278, endPoint x: 615, endPoint y: 506, distance: 296.2
click at [615, 506] on div "We feel strongly about the quality and provenance of all our ingredients and so…" at bounding box center [638, 403] width 451 height 301
copy div "We feel strongly about the quality and provenance of all our ingredients and so…"
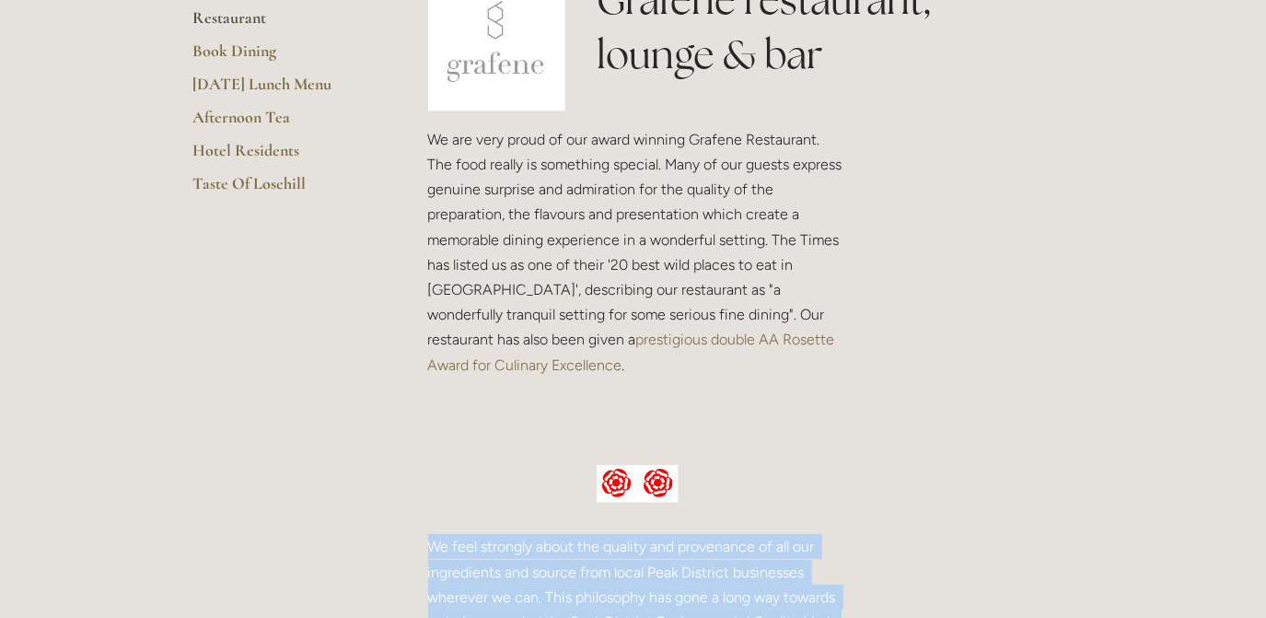
scroll to position [921, 0]
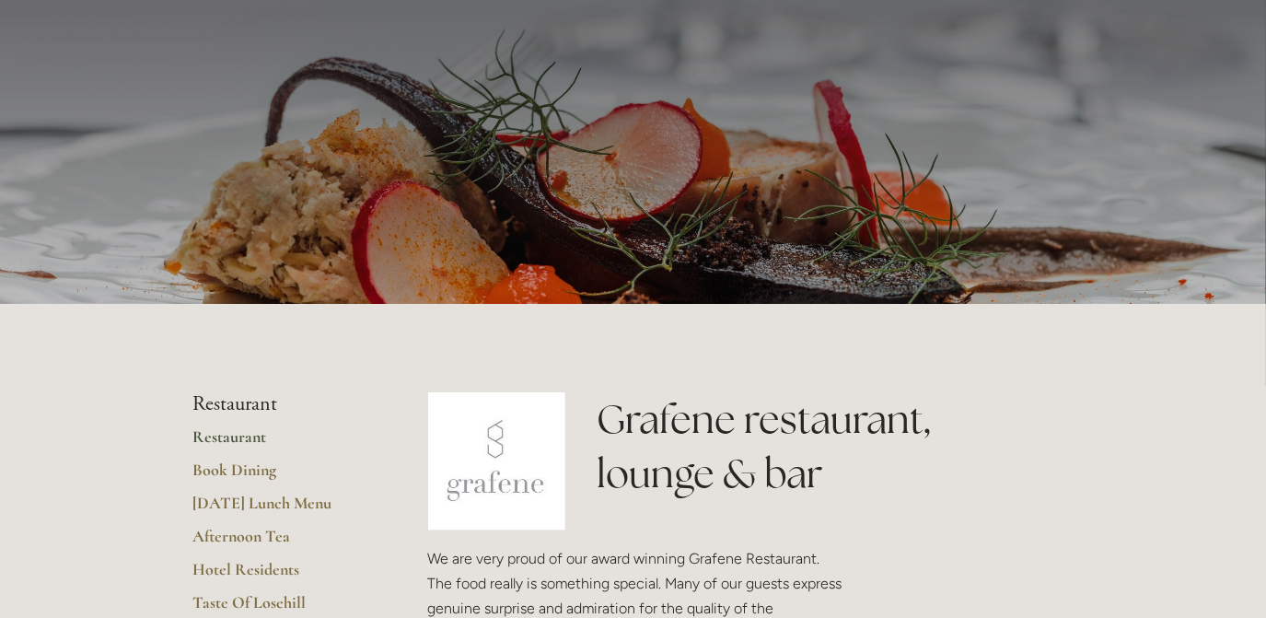
scroll to position [0, 0]
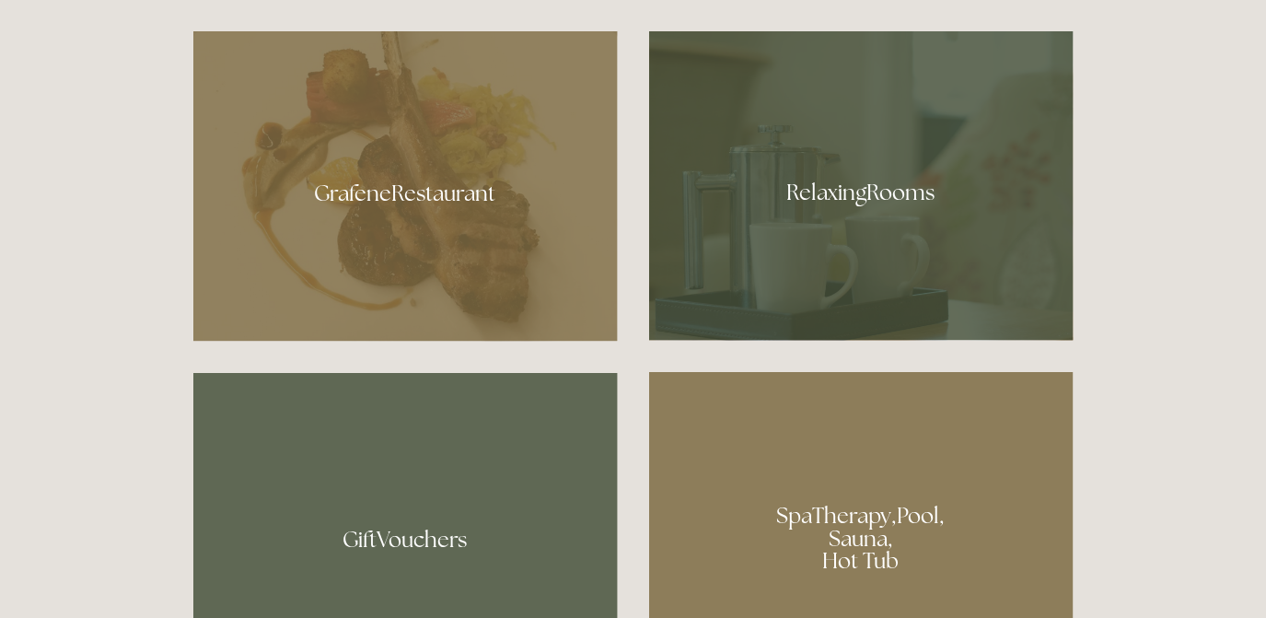
scroll to position [1301, 0]
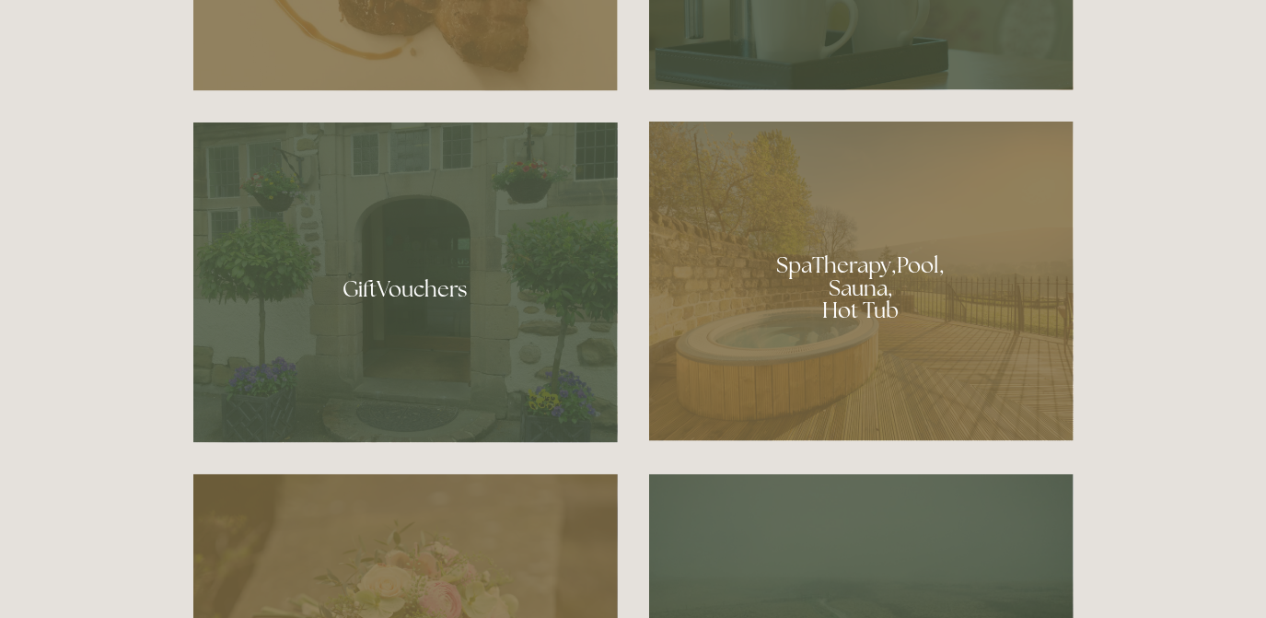
click at [830, 332] on div at bounding box center [861, 282] width 425 height 320
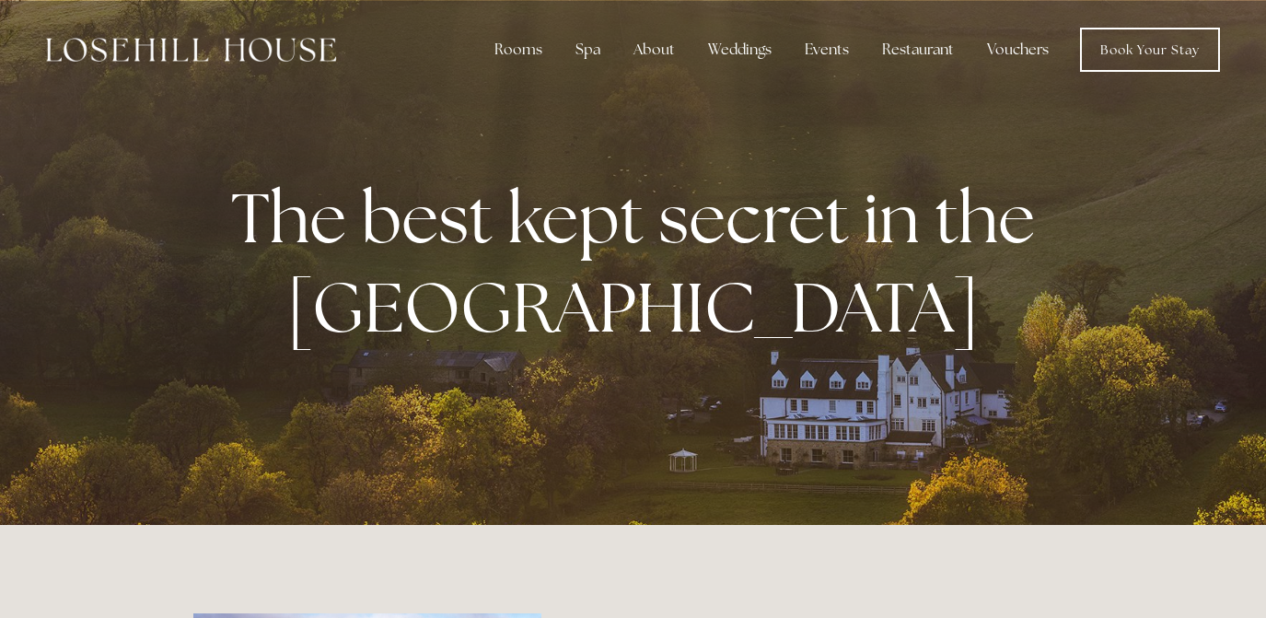
scroll to position [1301, 0]
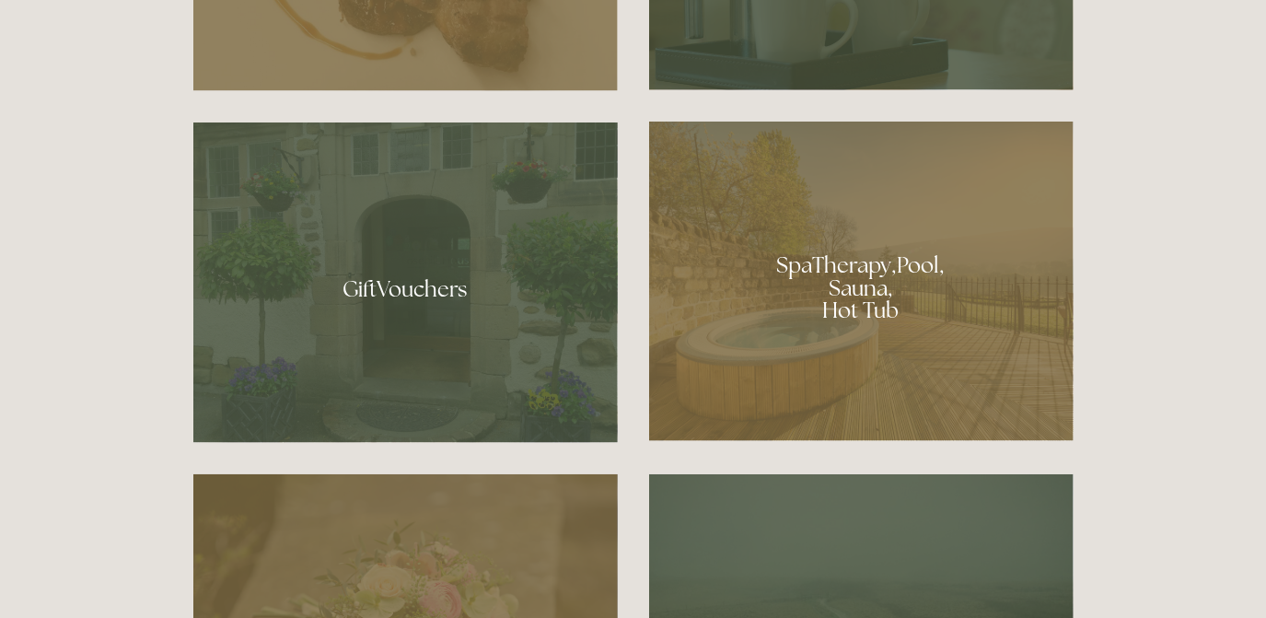
click at [827, 374] on div at bounding box center [861, 282] width 425 height 320
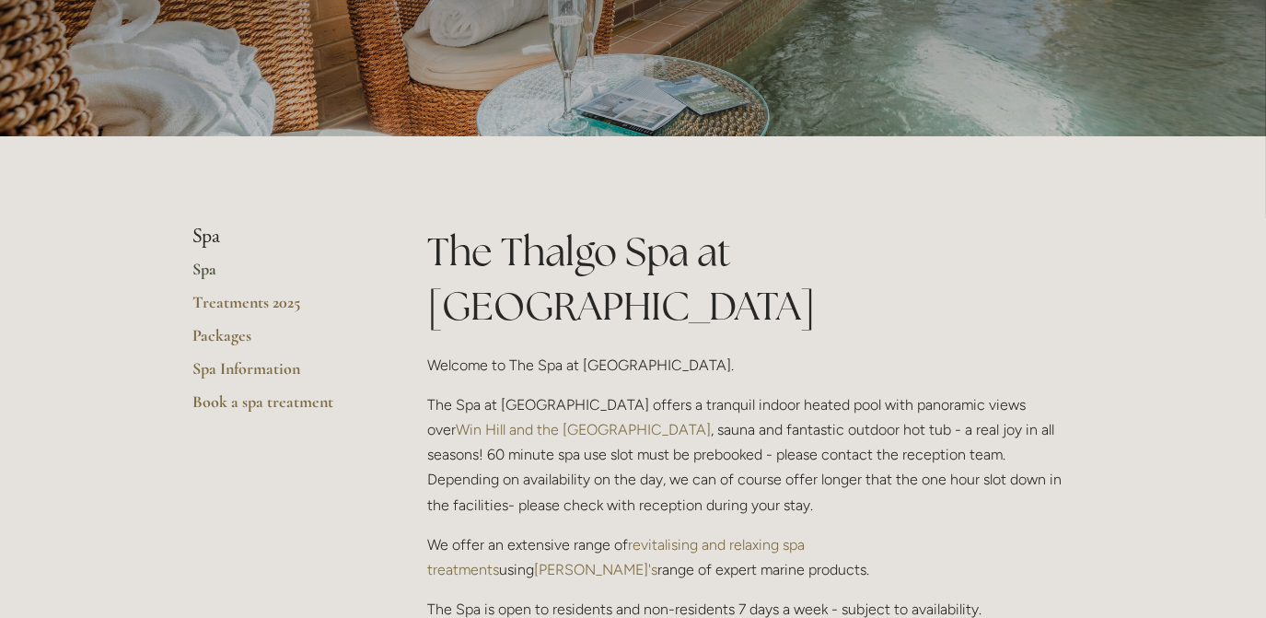
scroll to position [418, 0]
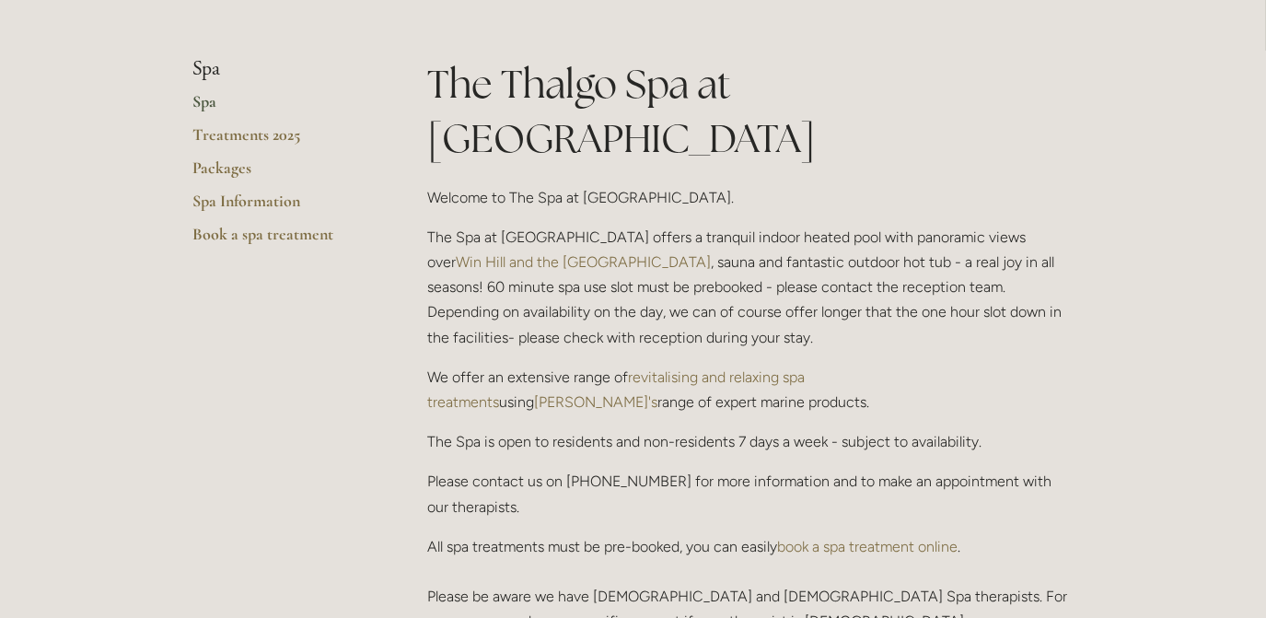
drag, startPoint x: 610, startPoint y: 355, endPoint x: 427, endPoint y: 66, distance: 341.0
click at [428, 66] on div "The Thalgo Spa at [GEOGRAPHIC_DATA] Welcome to The Spa at [GEOGRAPHIC_DATA]. Th…" at bounding box center [751, 358] width 646 height 602
copy div "The Thalgo Spa at [GEOGRAPHIC_DATA] Welcome to The Spa at [GEOGRAPHIC_DATA]. Th…"
click at [545, 429] on p "The Spa is open to residents and non-residents 7 days a week - subject to avail…" at bounding box center [751, 441] width 646 height 25
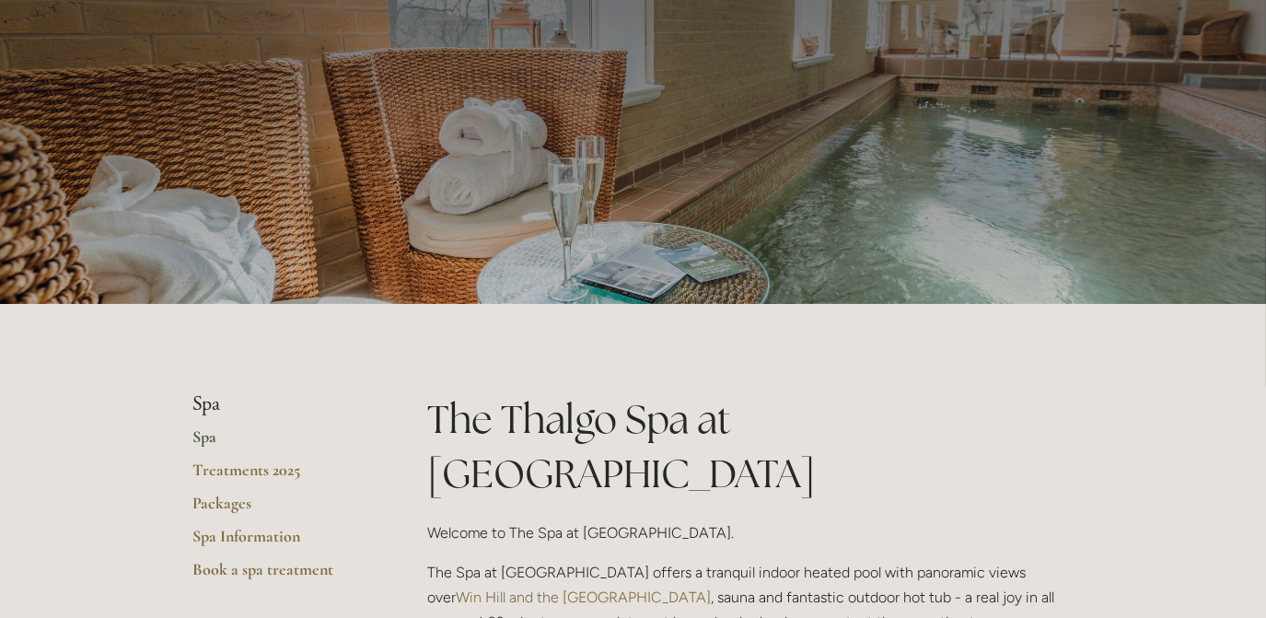
scroll to position [0, 0]
